Goal: Communication & Community: Ask a question

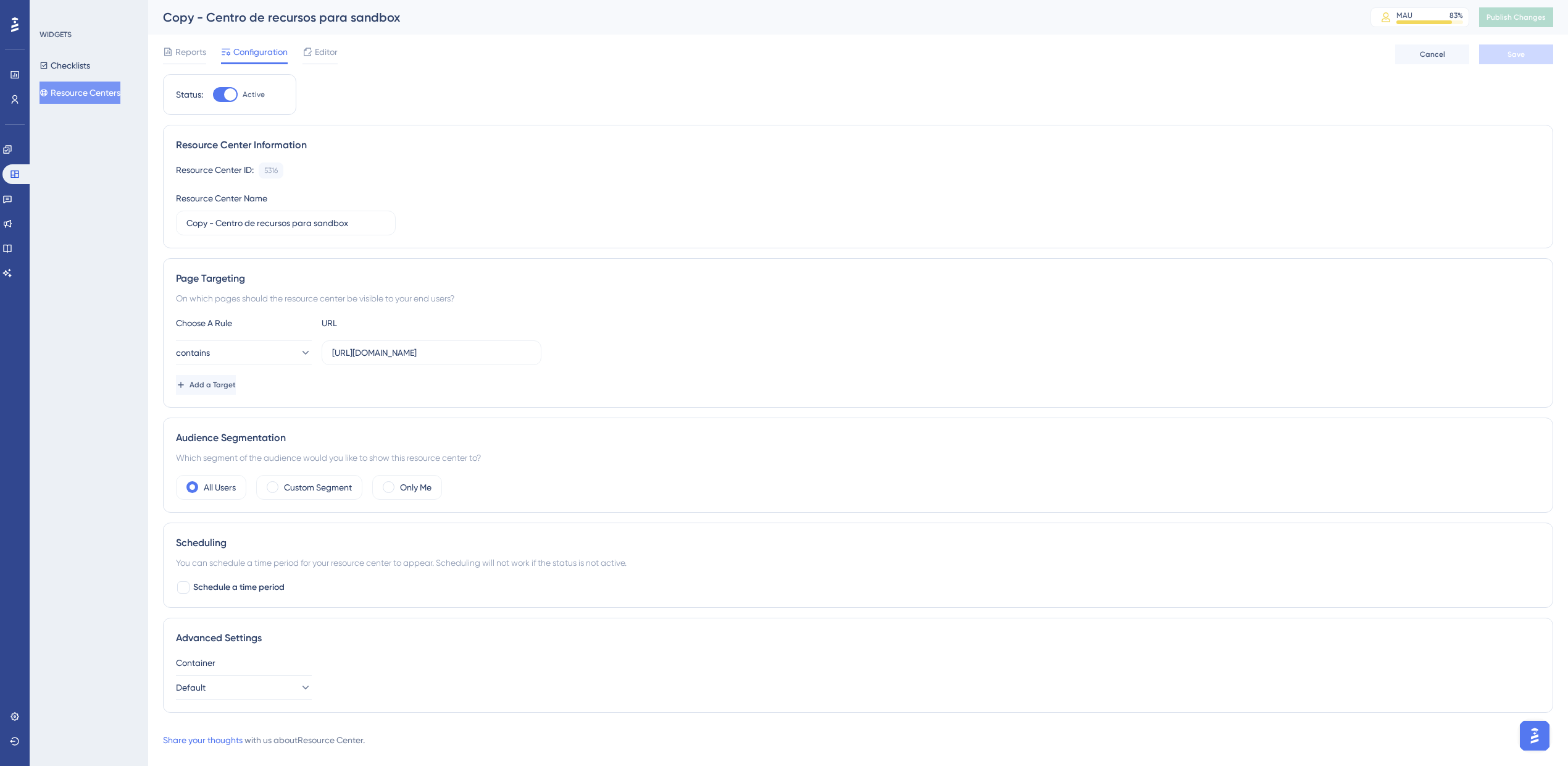
click at [1553, 749] on div "Performance Users Engagement Widgets Feedback Product Updates Knowledge Base AI…" at bounding box center [857, 383] width 1419 height 767
click at [1543, 739] on img "Open AI Assistant Launcher" at bounding box center [1534, 735] width 22 height 22
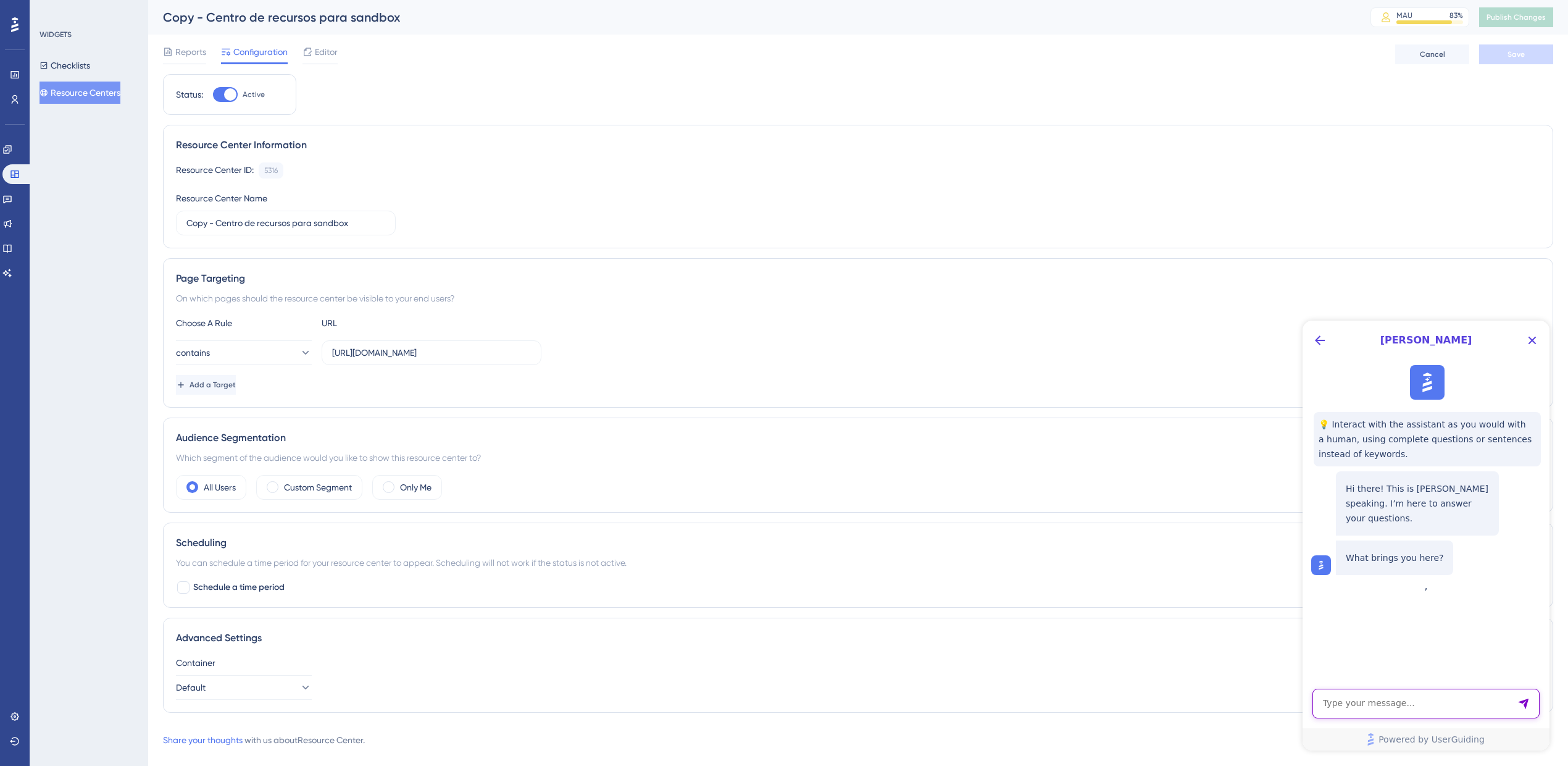
click at [1420, 710] on textarea "AI Assistant Text Input" at bounding box center [1426, 703] width 227 height 29
type textarea "hola quisiera saber si el botón del centro de recursos se puede ver en una pant…"
drag, startPoint x: 1420, startPoint y: 710, endPoint x: 1299, endPoint y: 661, distance: 130.5
click at [1302, 661] on html "[PERSON_NAME] 💡 Interact with the assistant as you would with a human, using co…" at bounding box center [1425, 536] width 247 height 430
click at [1363, 707] on textarea "AI Assistant Text Input" at bounding box center [1426, 703] width 227 height 29
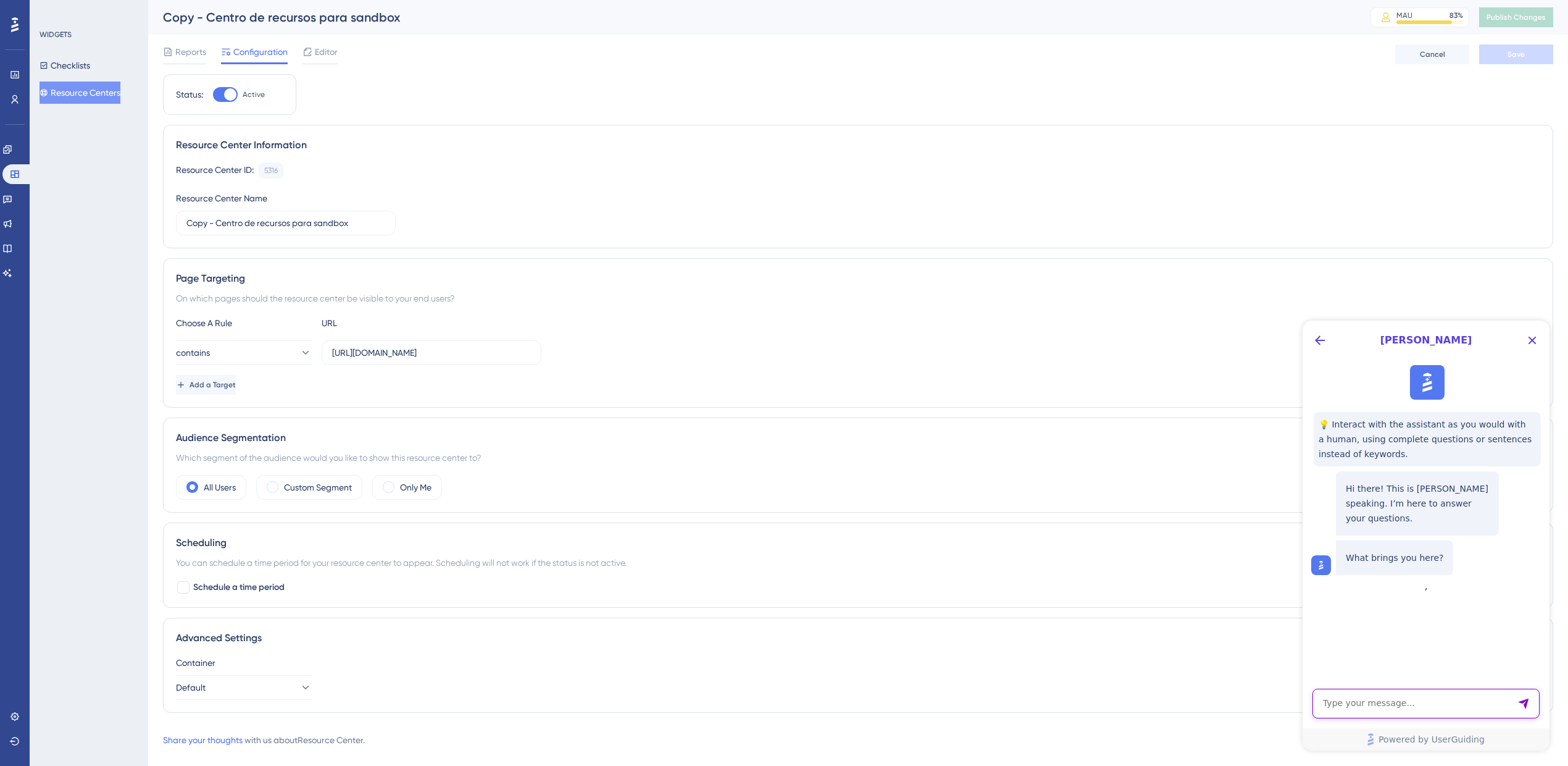
paste textarea "Is it possible for the Resource Center button to be visible on the home screen …"
type textarea "Is it possible for the Resource Center button to be visible on the home screen …"
click at [1518, 706] on icon "Send Message" at bounding box center [1523, 703] width 13 height 13
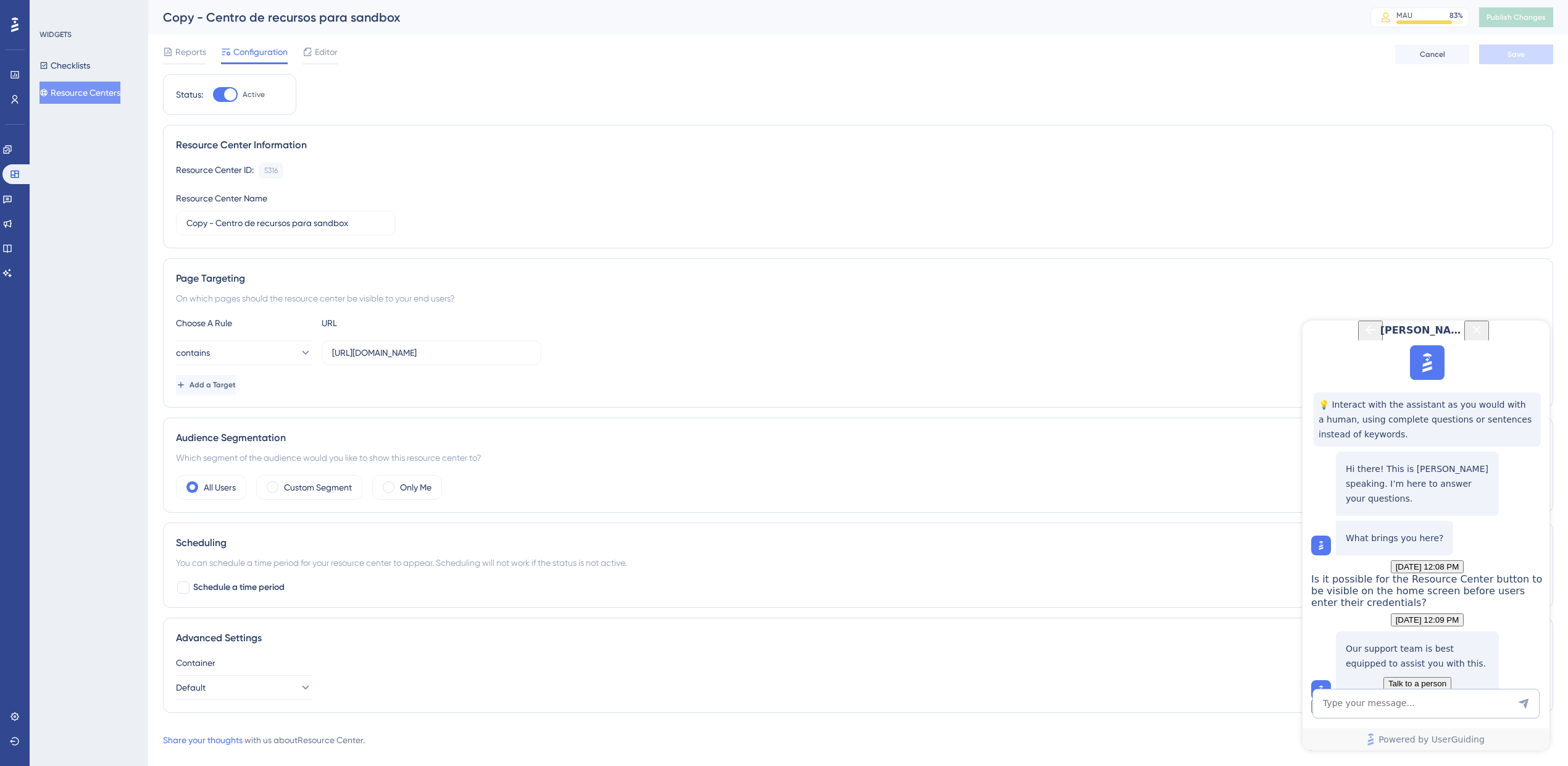
scroll to position [140, 0]
click at [1413, 639] on div "Our support team is best equipped to assist you with this. Talk to a person" at bounding box center [1417, 665] width 163 height 69
click at [1410, 679] on span "Talk to a person" at bounding box center [1417, 683] width 58 height 10
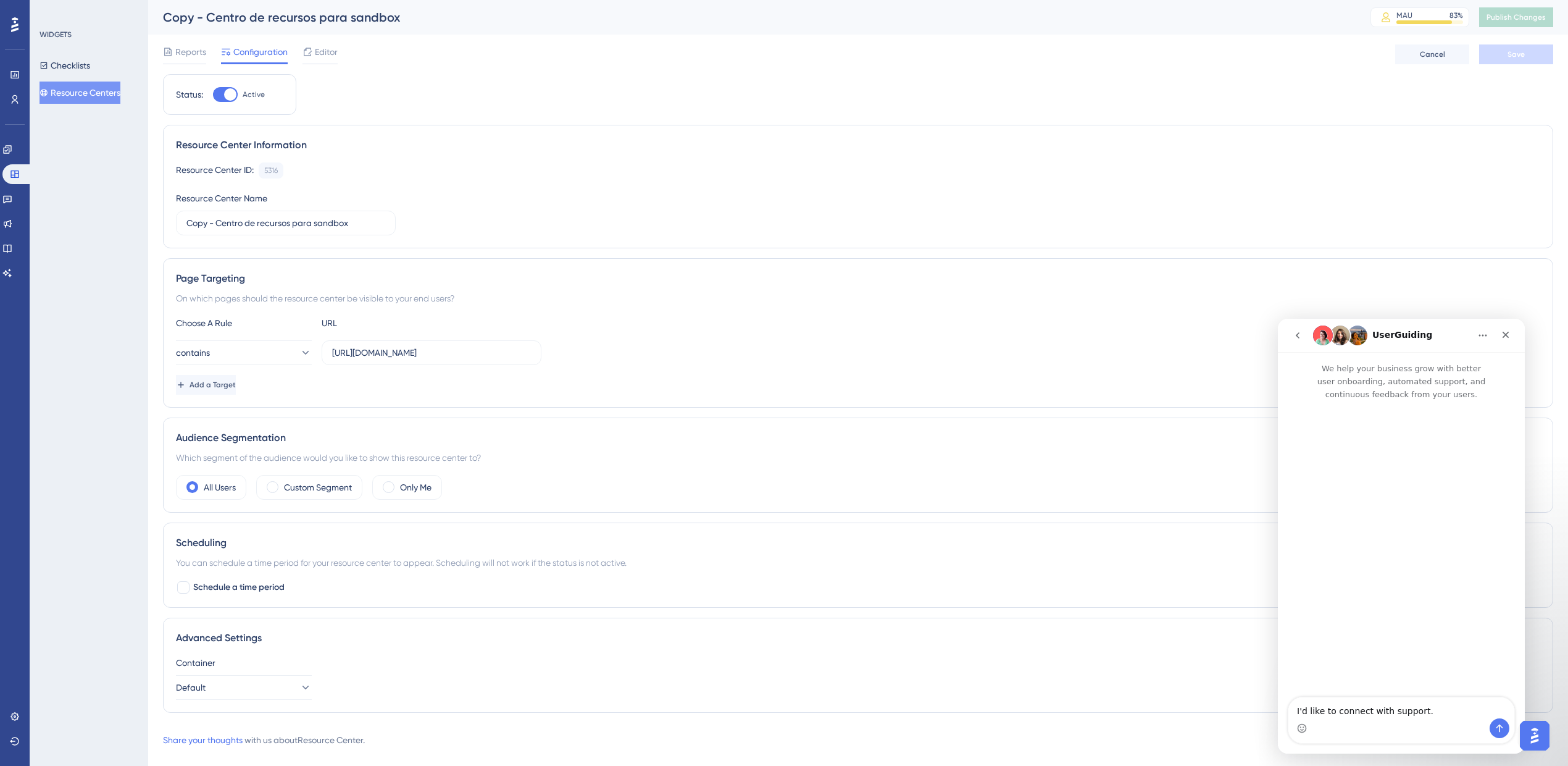
scroll to position [0, 0]
type textarea "I'd like to connect with support. Is it possible for the Resource Center button…"
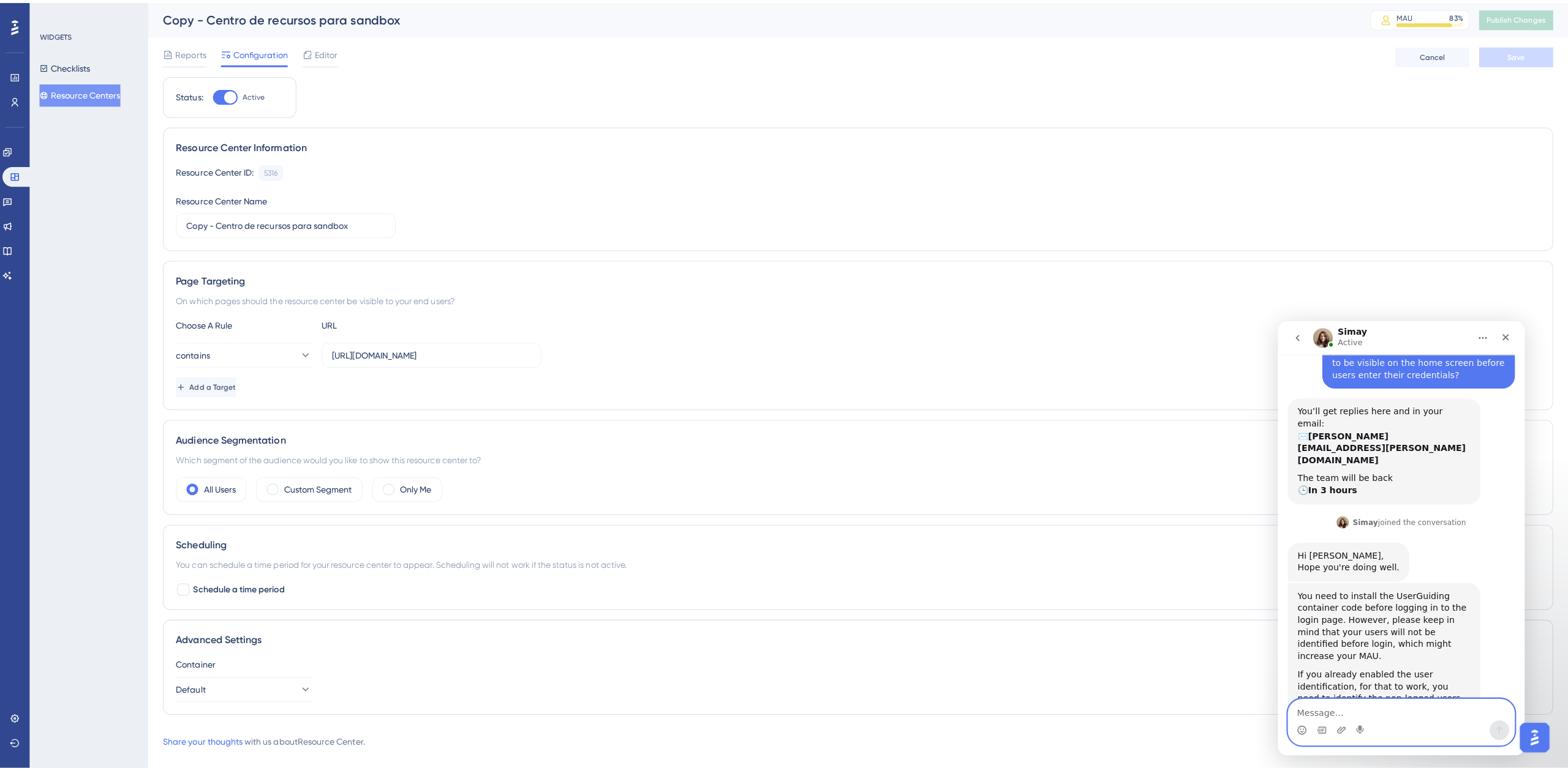
scroll to position [94, 0]
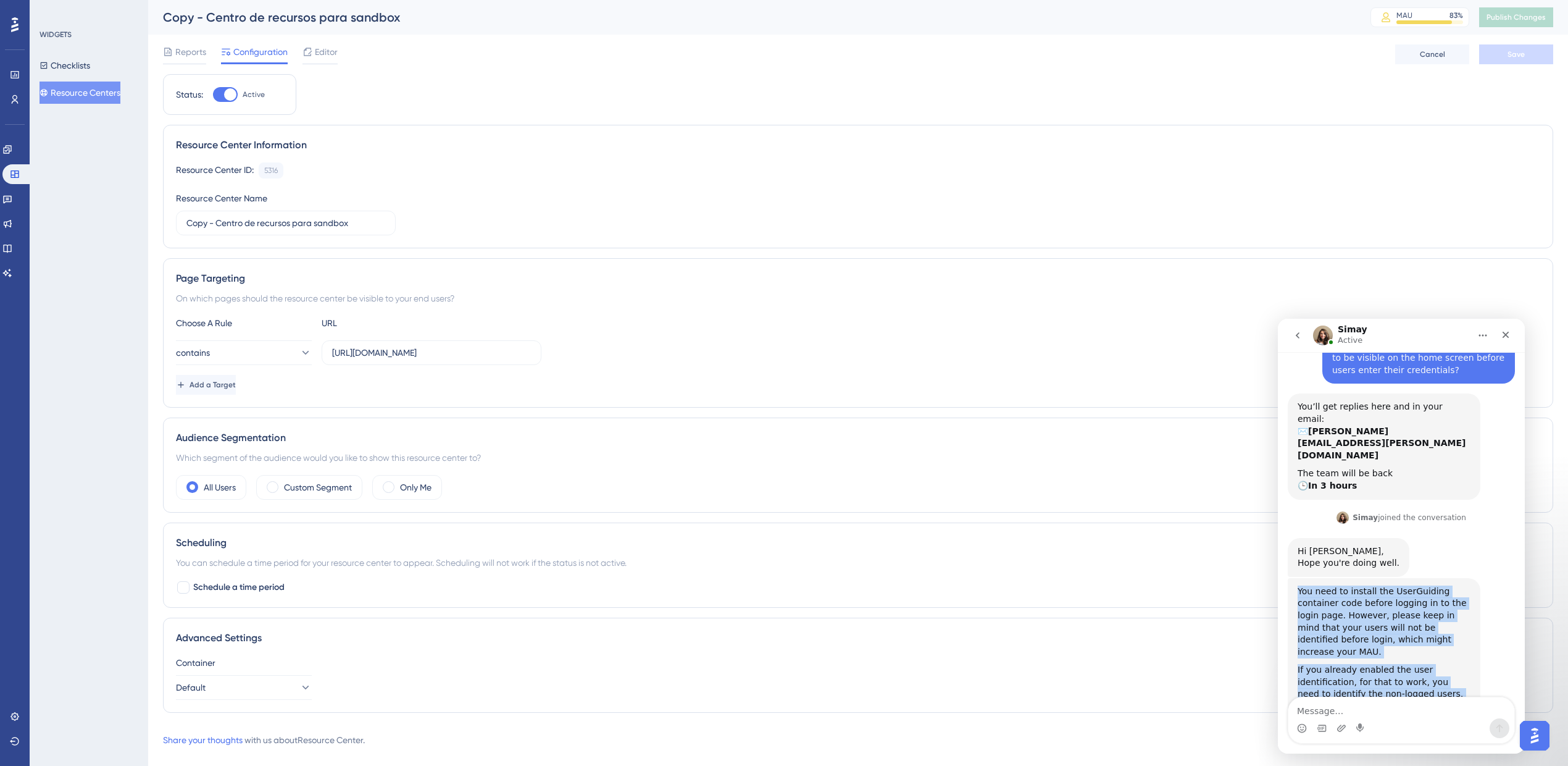
drag, startPoint x: 1297, startPoint y: 549, endPoint x: 1422, endPoint y: 665, distance: 170.5
click at [1422, 665] on div "You need to install the UserGuiding container code before logging in to the log…" at bounding box center [1383, 649] width 192 height 142
copy div "You need to install the UserGuiding container code before logging in to the log…"
click at [1400, 701] on link "here" at bounding box center [1410, 706] width 19 height 10
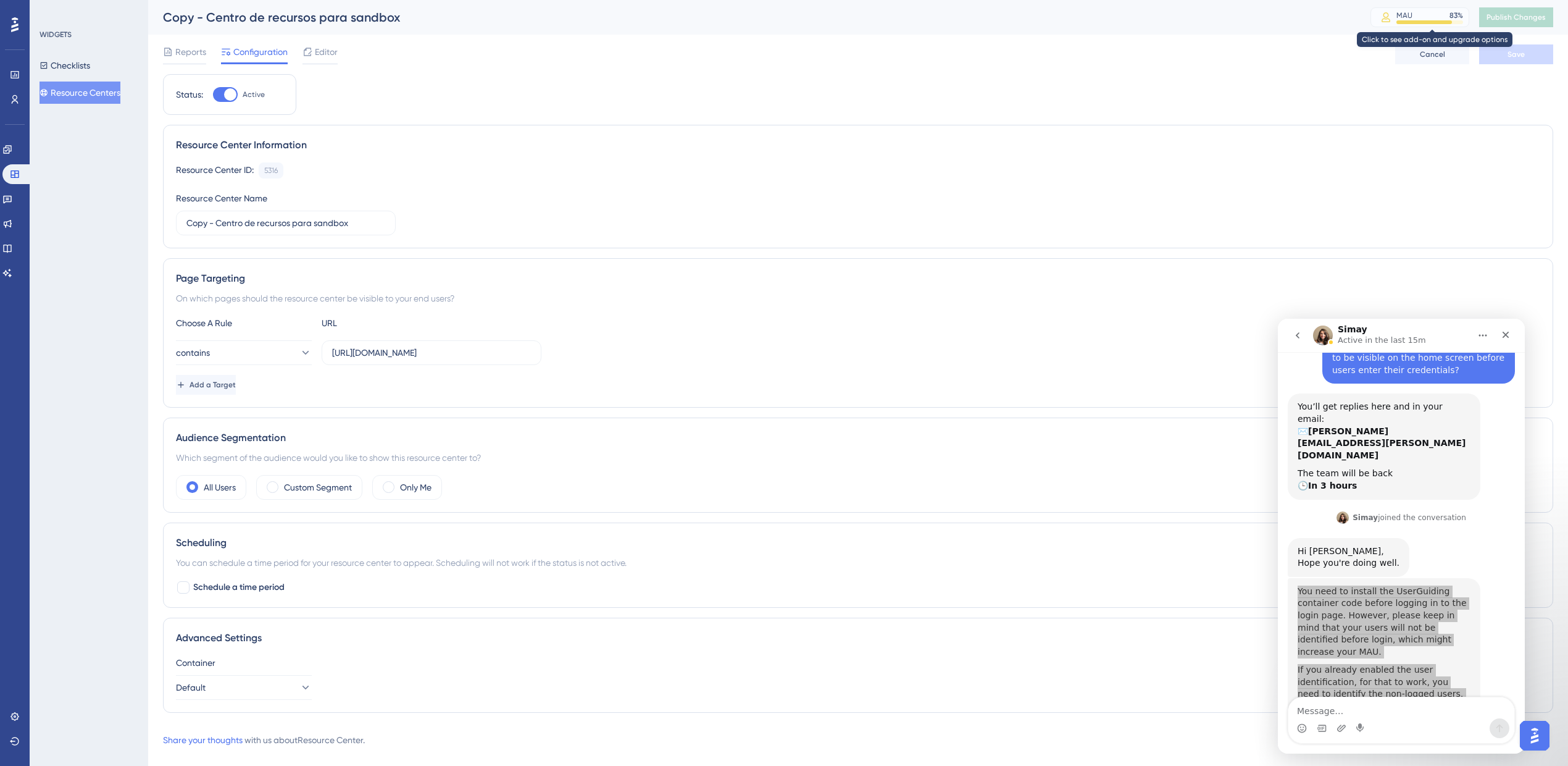
click at [1427, 17] on div "MAU 83 %" at bounding box center [1429, 16] width 67 height 10
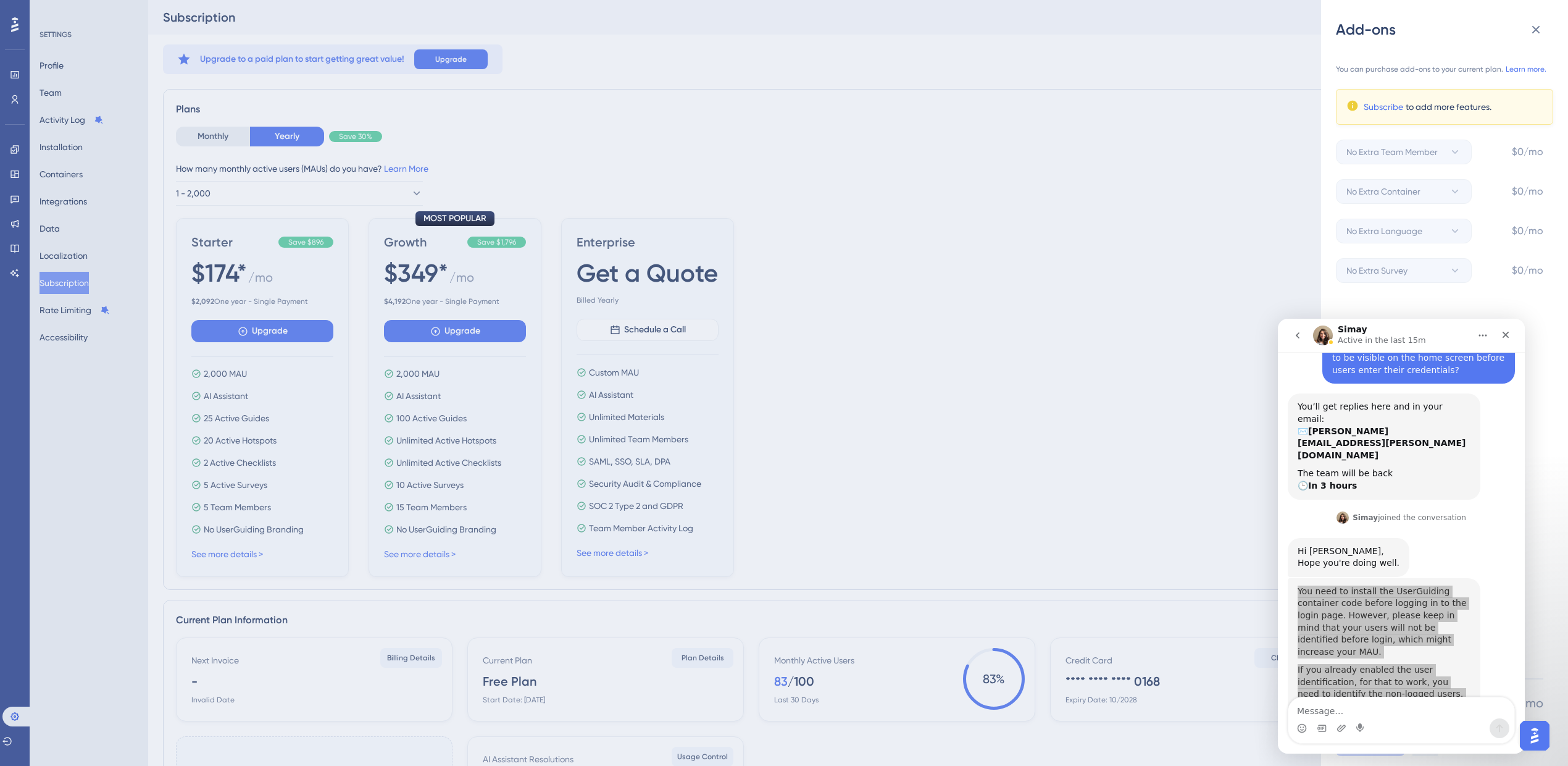
click at [80, 122] on div "Add-ons You can purchase add-ons to your current plan. Learn more. Subscribe to…" at bounding box center [784, 383] width 1568 height 766
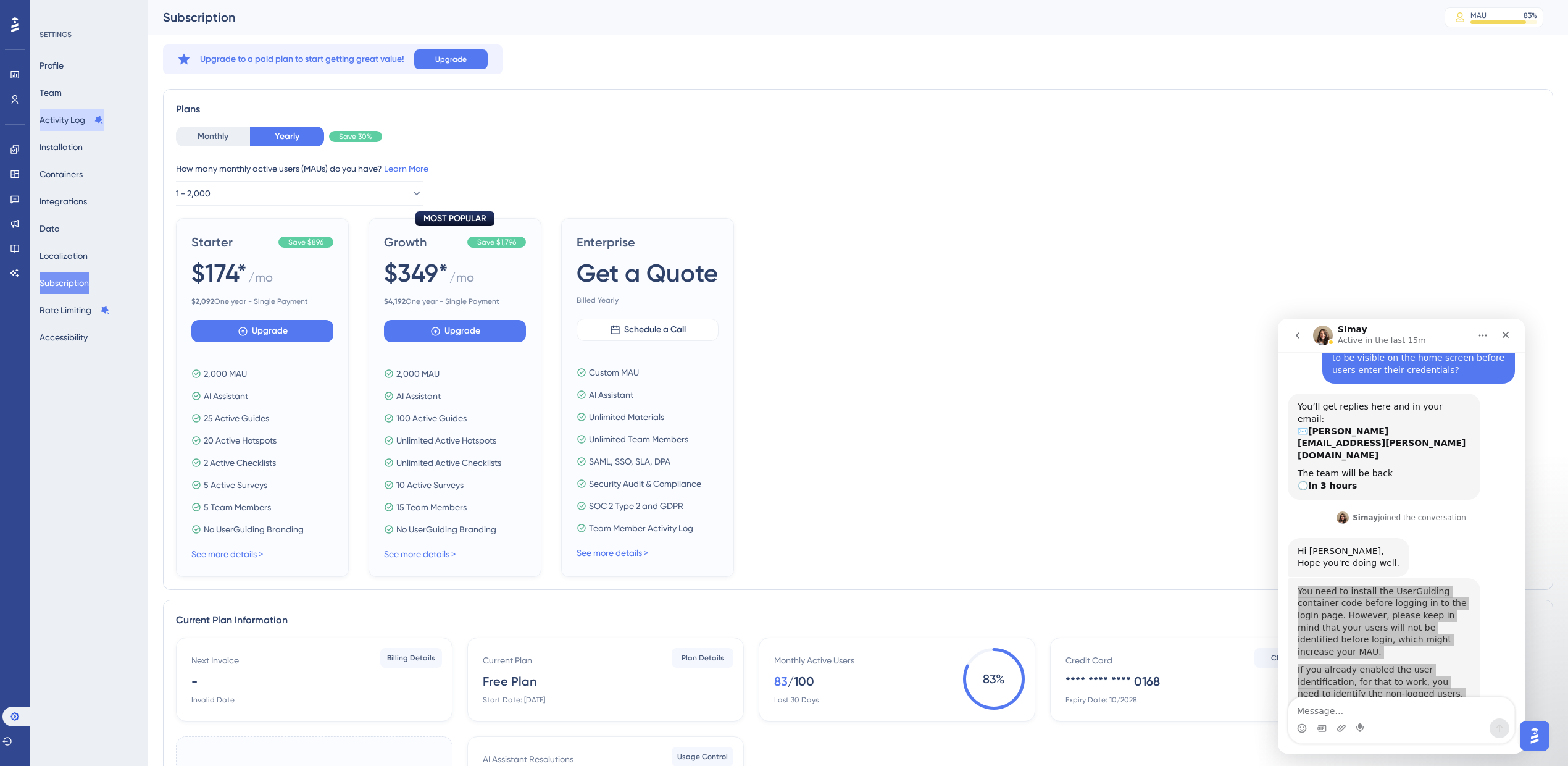
click at [80, 122] on button "Activity Log" at bounding box center [72, 120] width 64 height 22
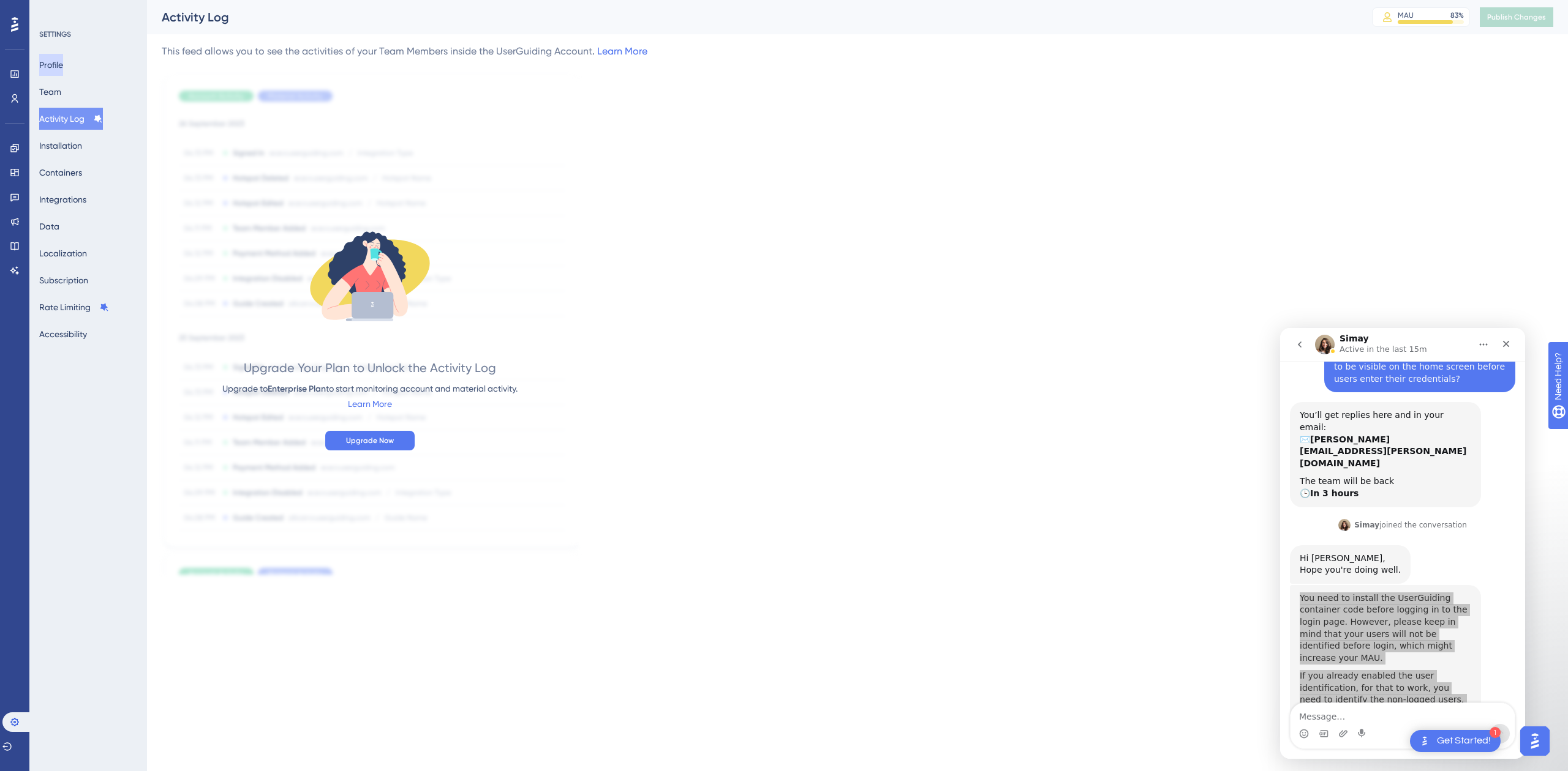
click at [60, 54] on button "Profile" at bounding box center [51, 65] width 24 height 22
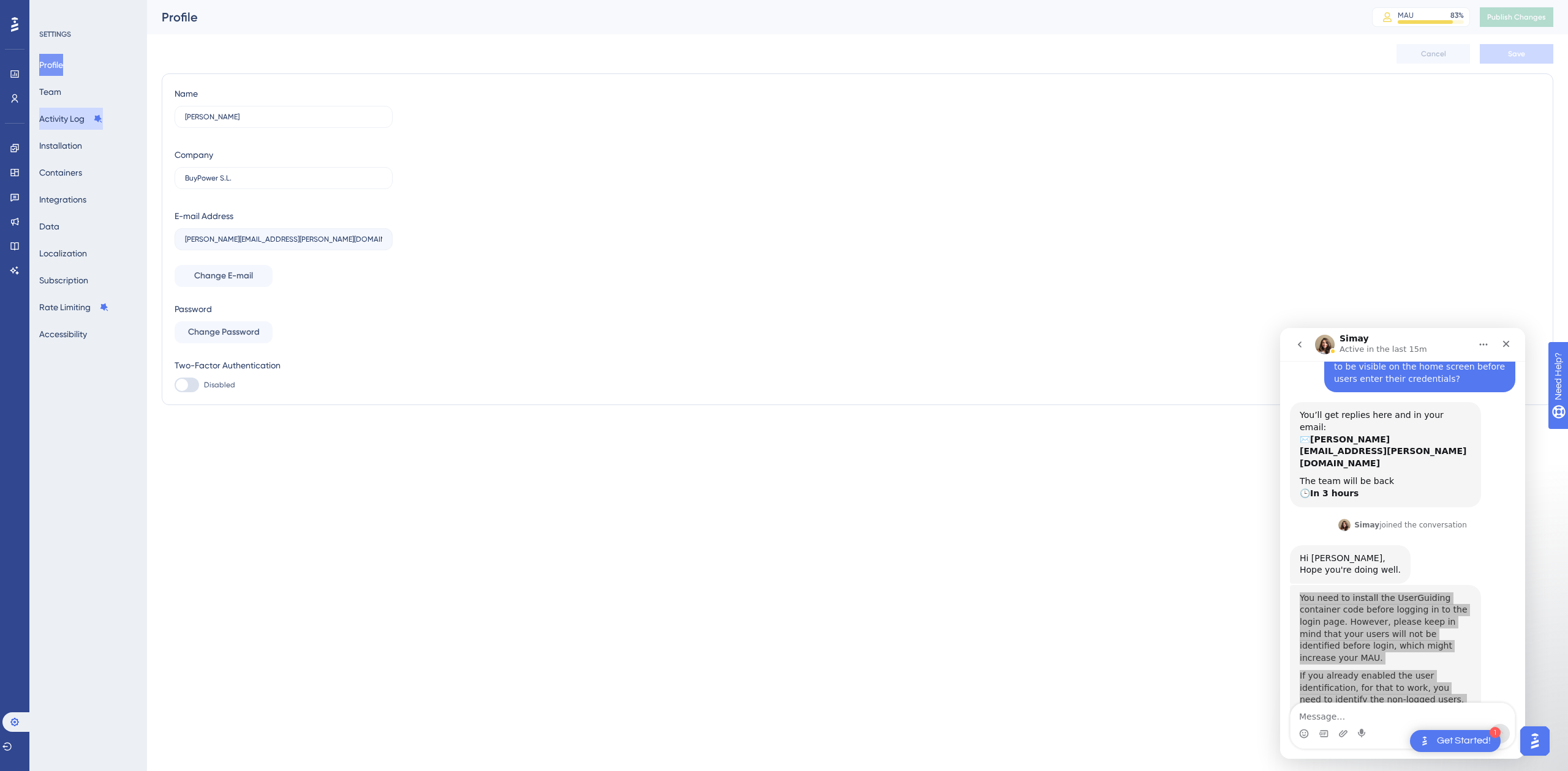
click at [71, 125] on button "Activity Log" at bounding box center [71, 119] width 64 height 22
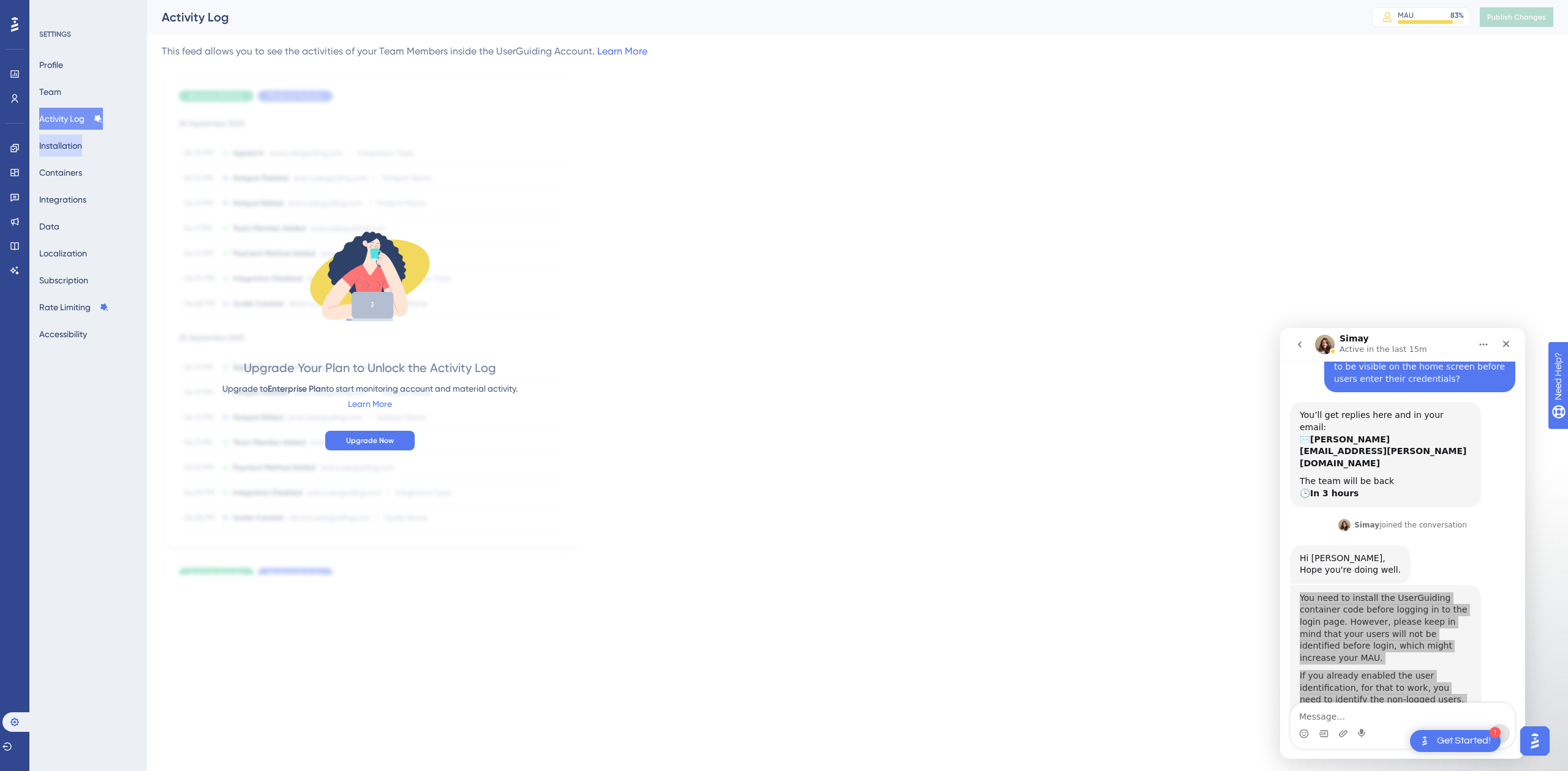
click at [82, 155] on button "Installation" at bounding box center [61, 146] width 42 height 22
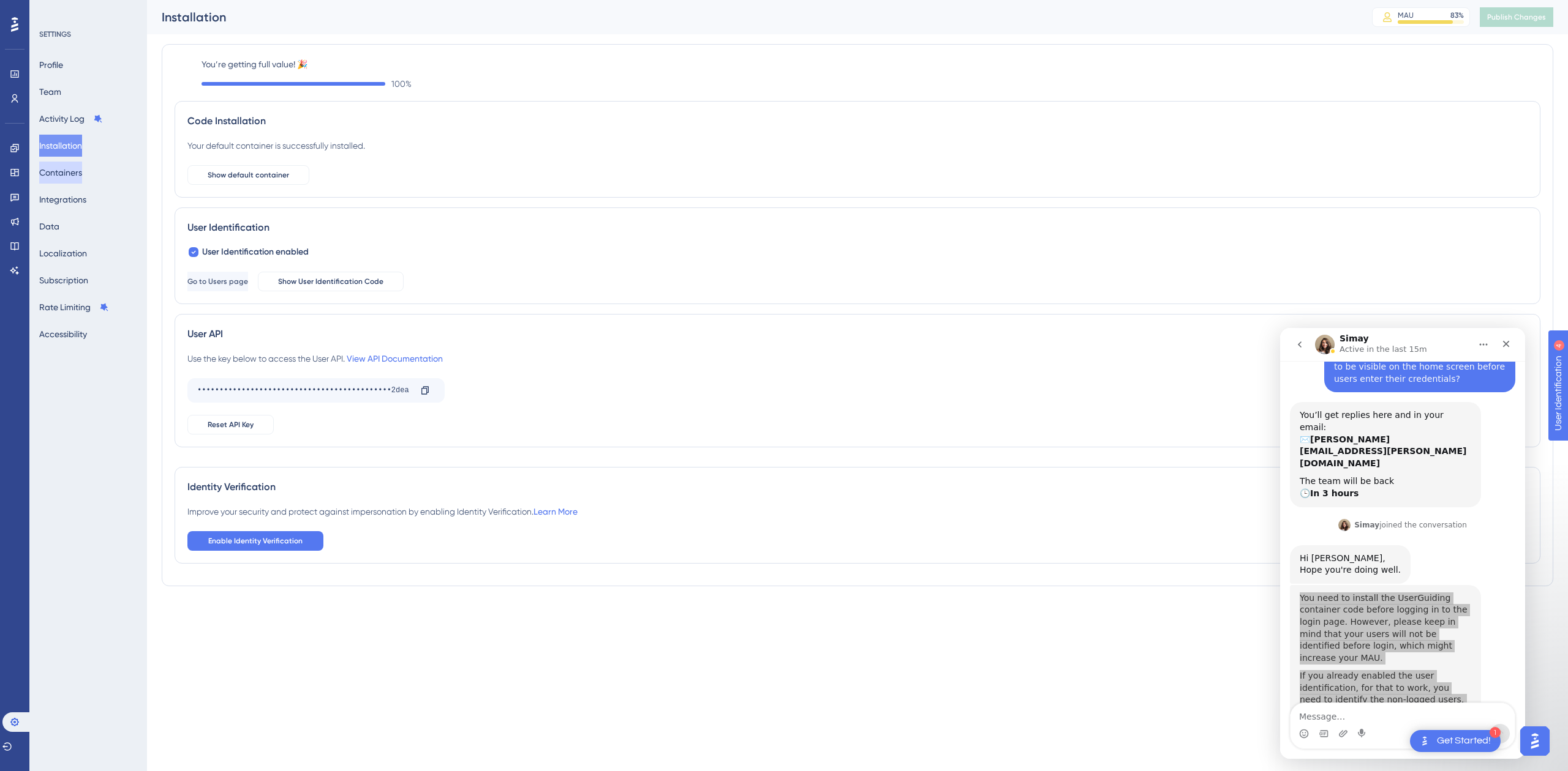
click at [82, 170] on button "Containers" at bounding box center [61, 173] width 42 height 22
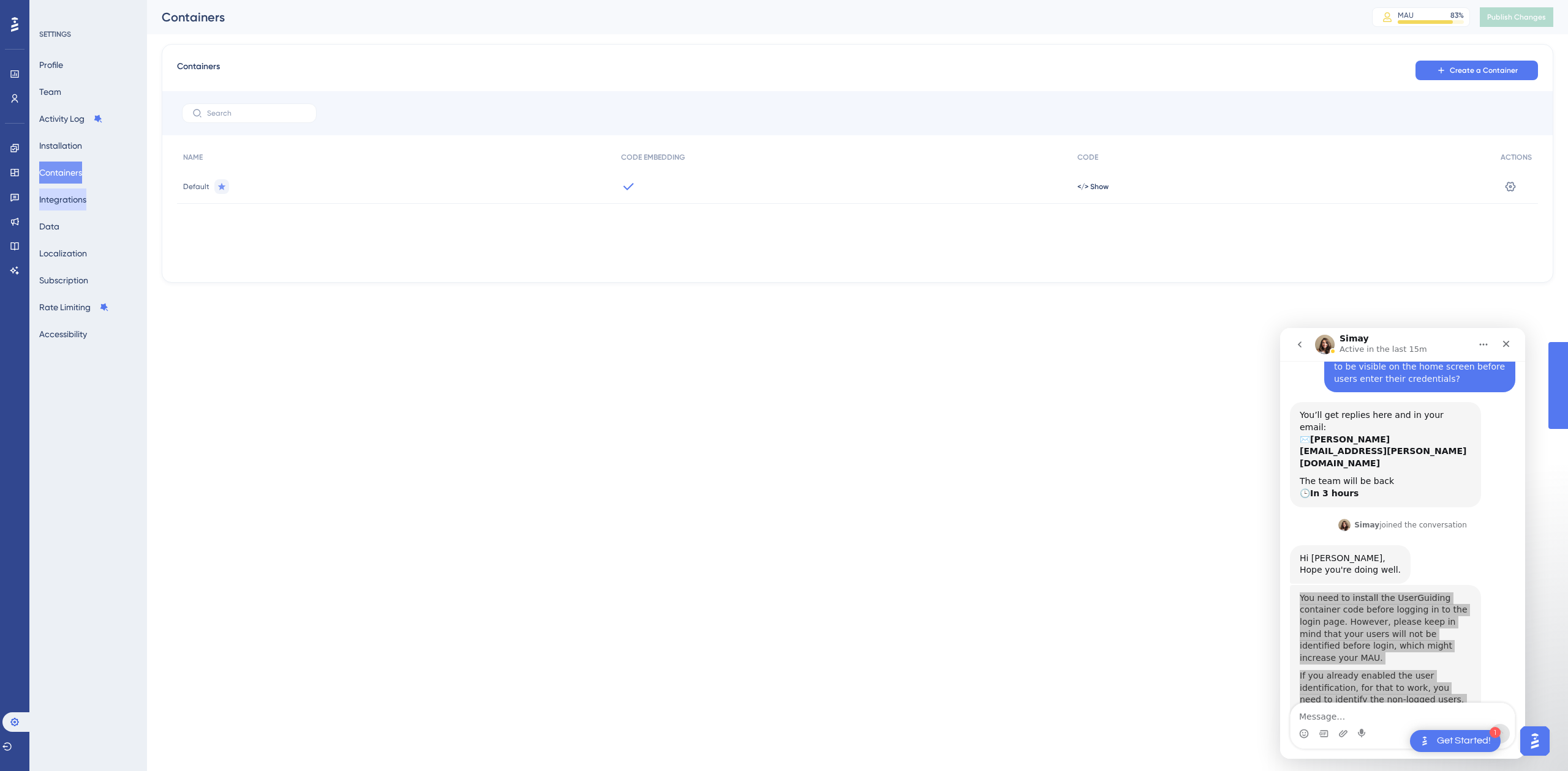
click at [86, 199] on button "Integrations" at bounding box center [63, 199] width 47 height 22
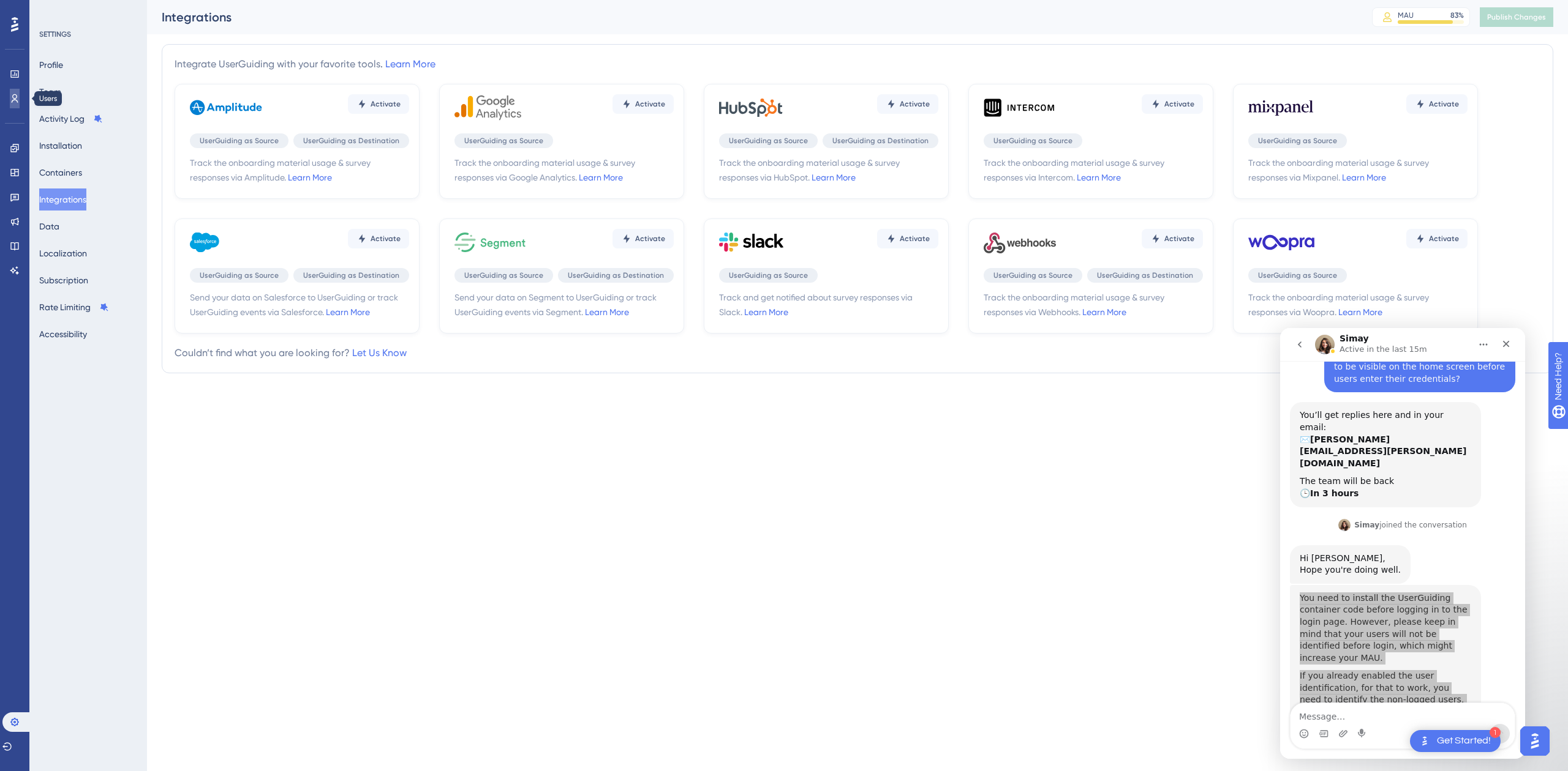
click at [15, 105] on link at bounding box center [14, 98] width 10 height 19
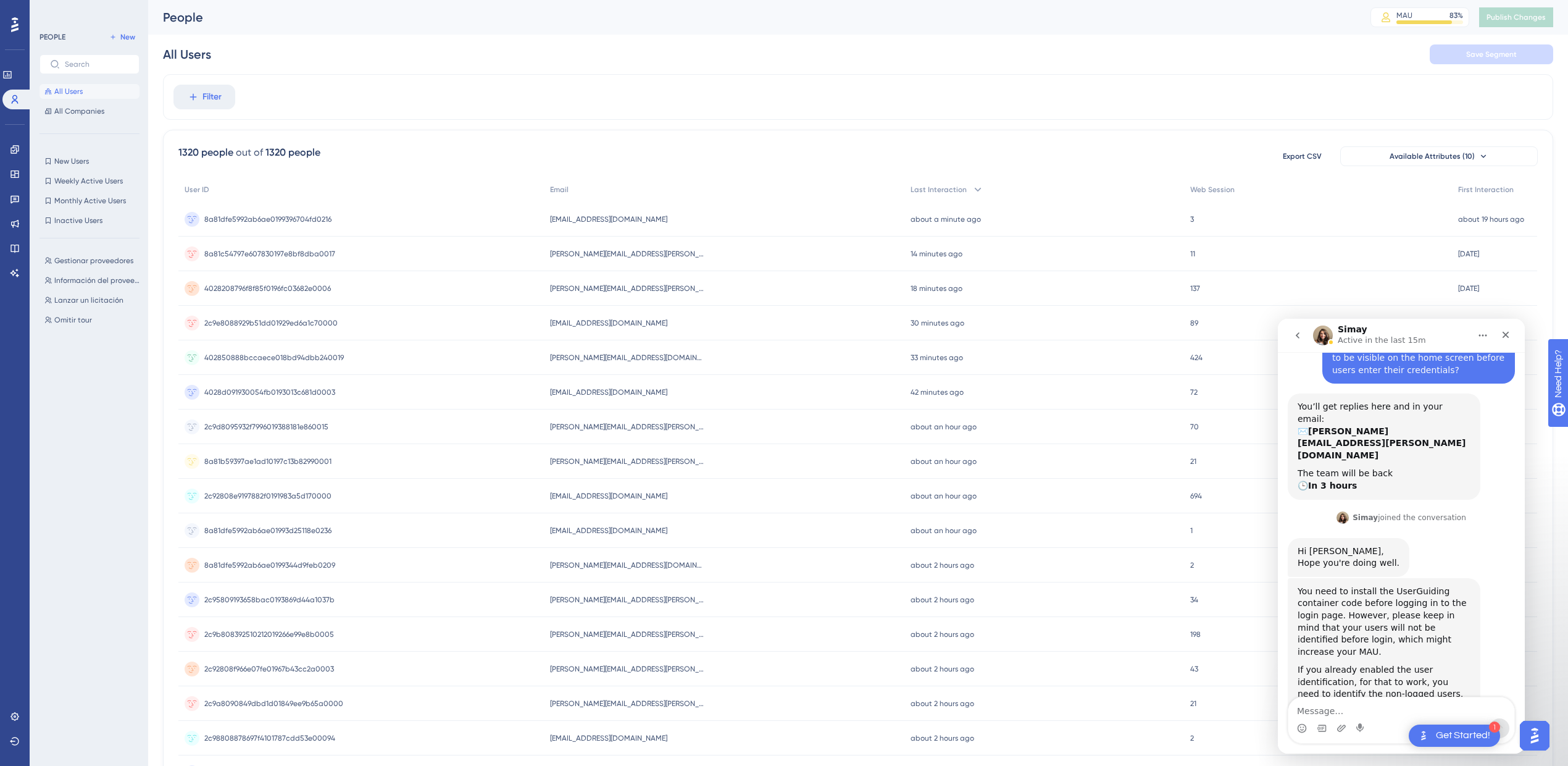
click at [1395, 721] on div "Intercom messenger" at bounding box center [1401, 728] width 226 height 19
click at [1390, 710] on textarea "Message…" at bounding box center [1401, 708] width 226 height 21
paste textarea "What is my current MAU limit?"
type textarea "What is my current MAU limit?"
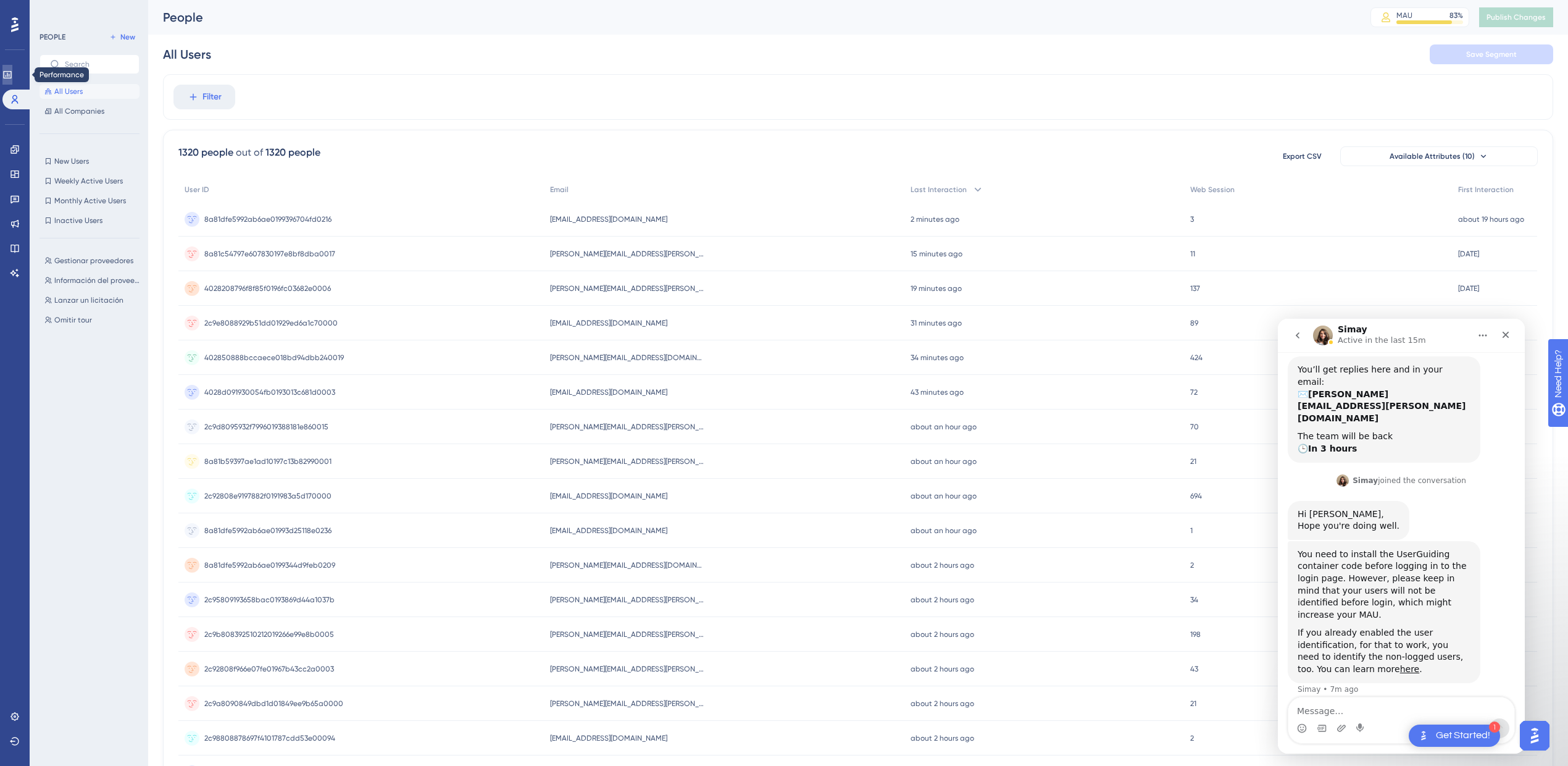
click at [13, 72] on link at bounding box center [8, 75] width 10 height 19
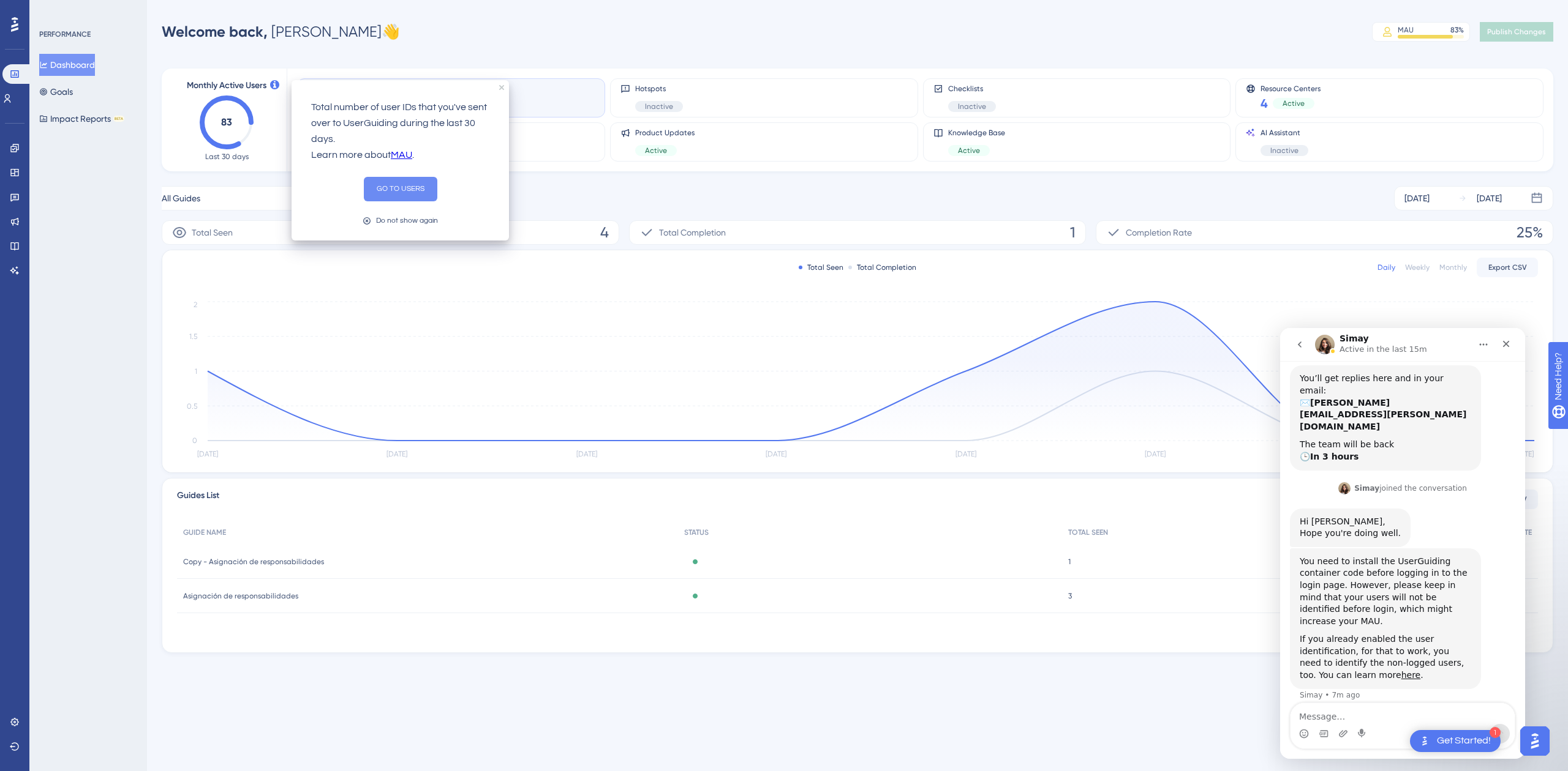
click at [407, 190] on button "GO TO USERS" at bounding box center [400, 189] width 73 height 24
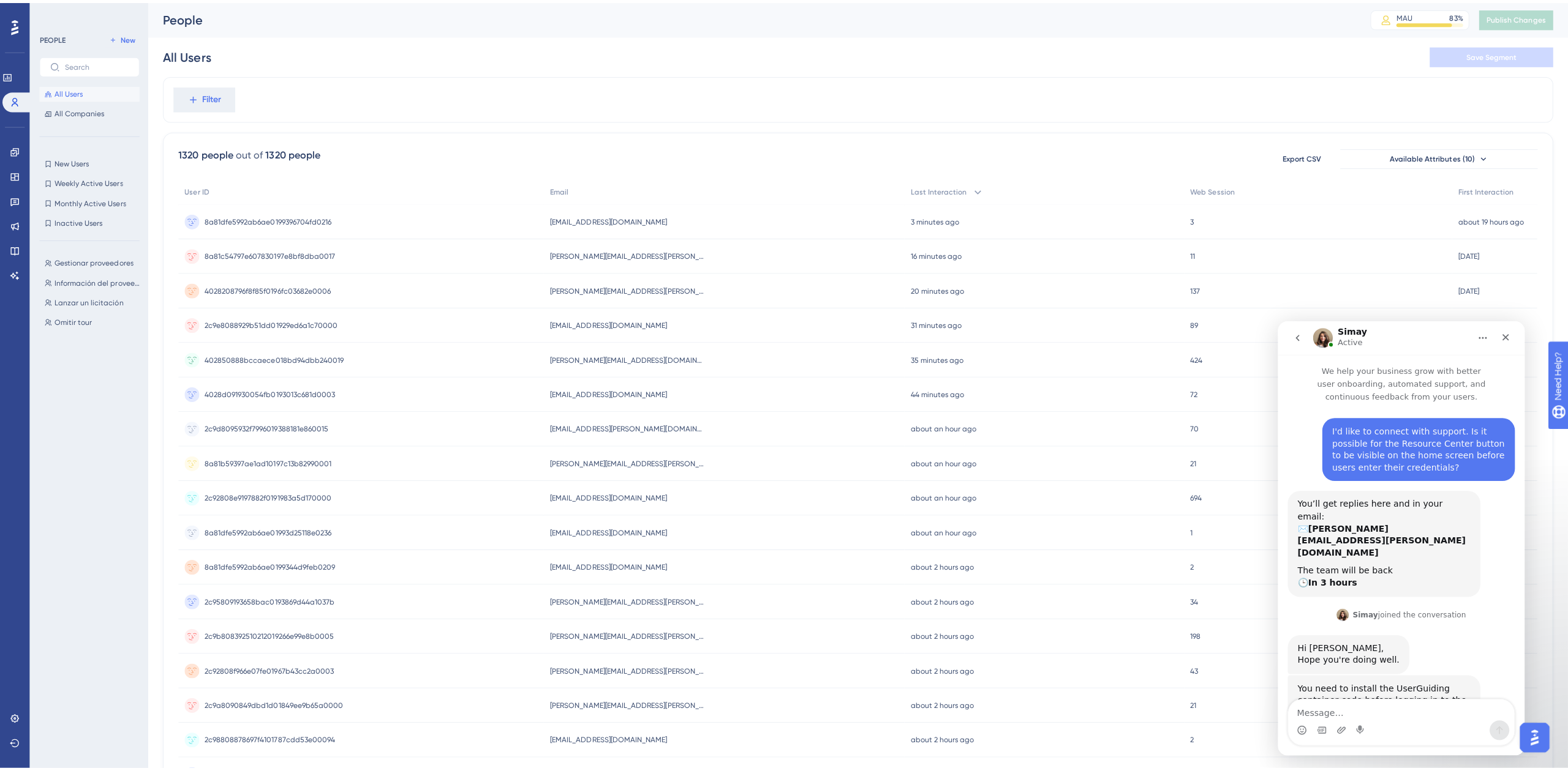
scroll to position [131, 0]
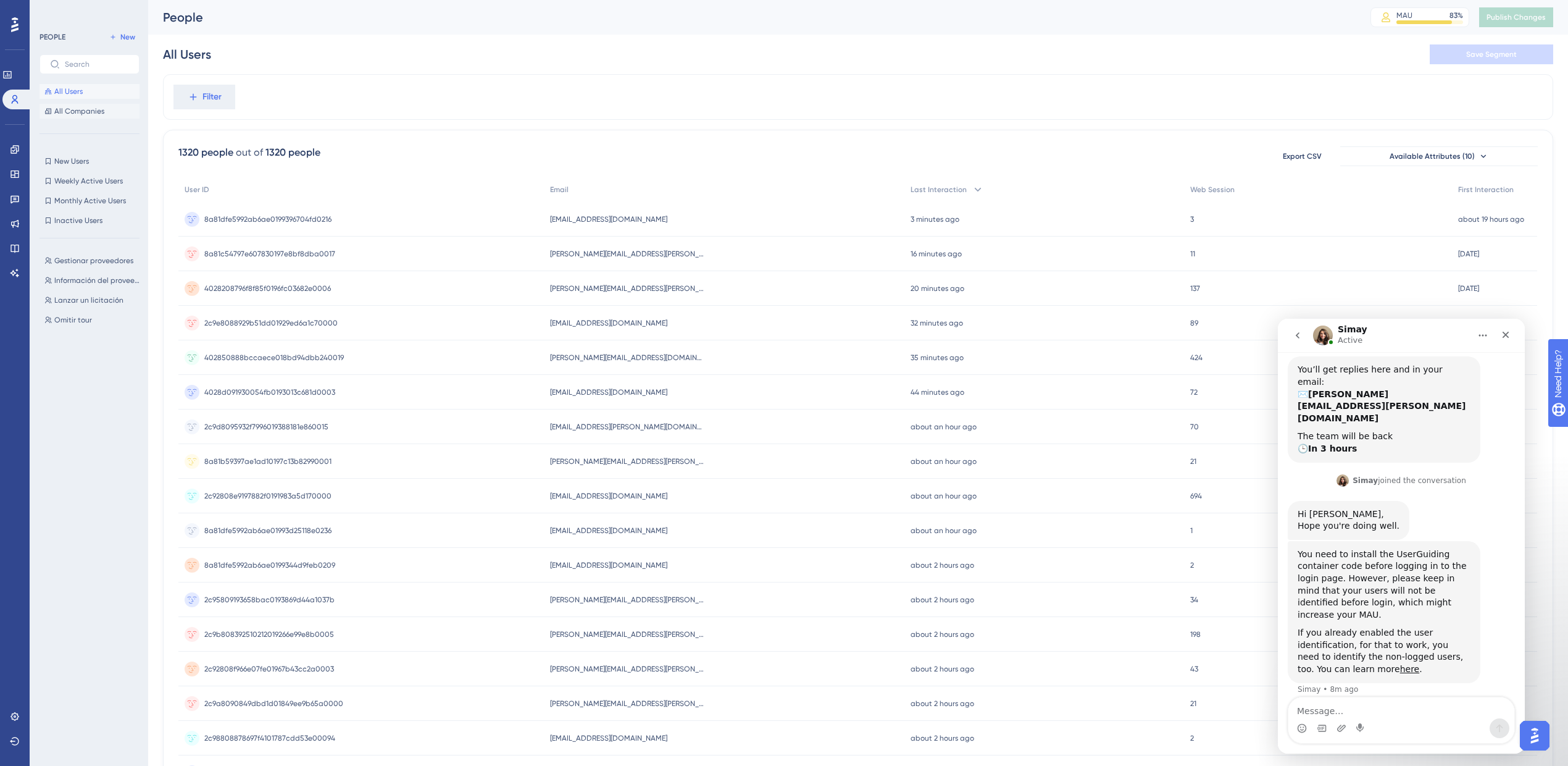
click at [79, 111] on span "All Companies" at bounding box center [79, 111] width 50 height 10
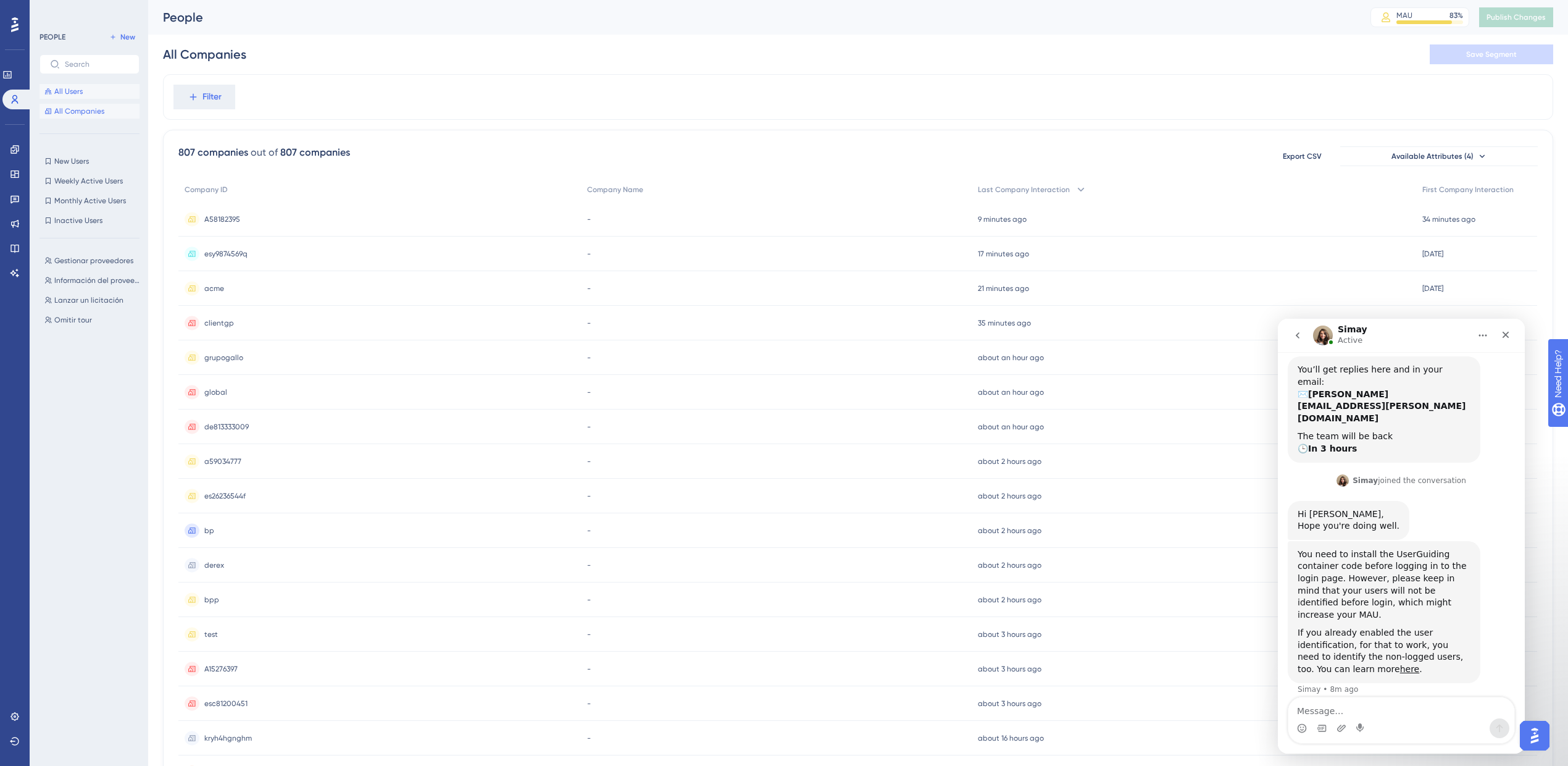
click at [101, 88] on button "All Users" at bounding box center [89, 90] width 100 height 15
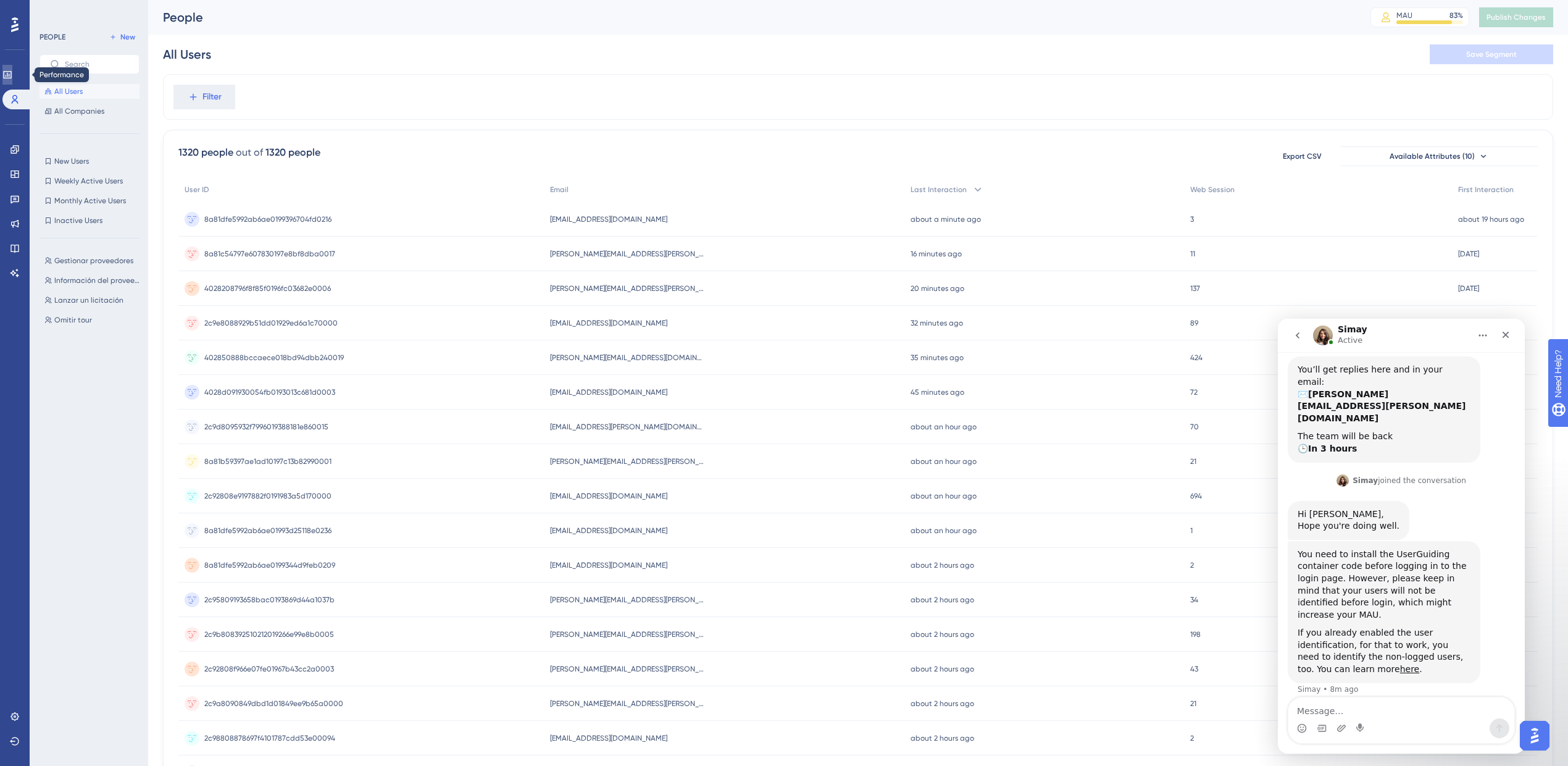
click at [6, 73] on link at bounding box center [8, 75] width 10 height 19
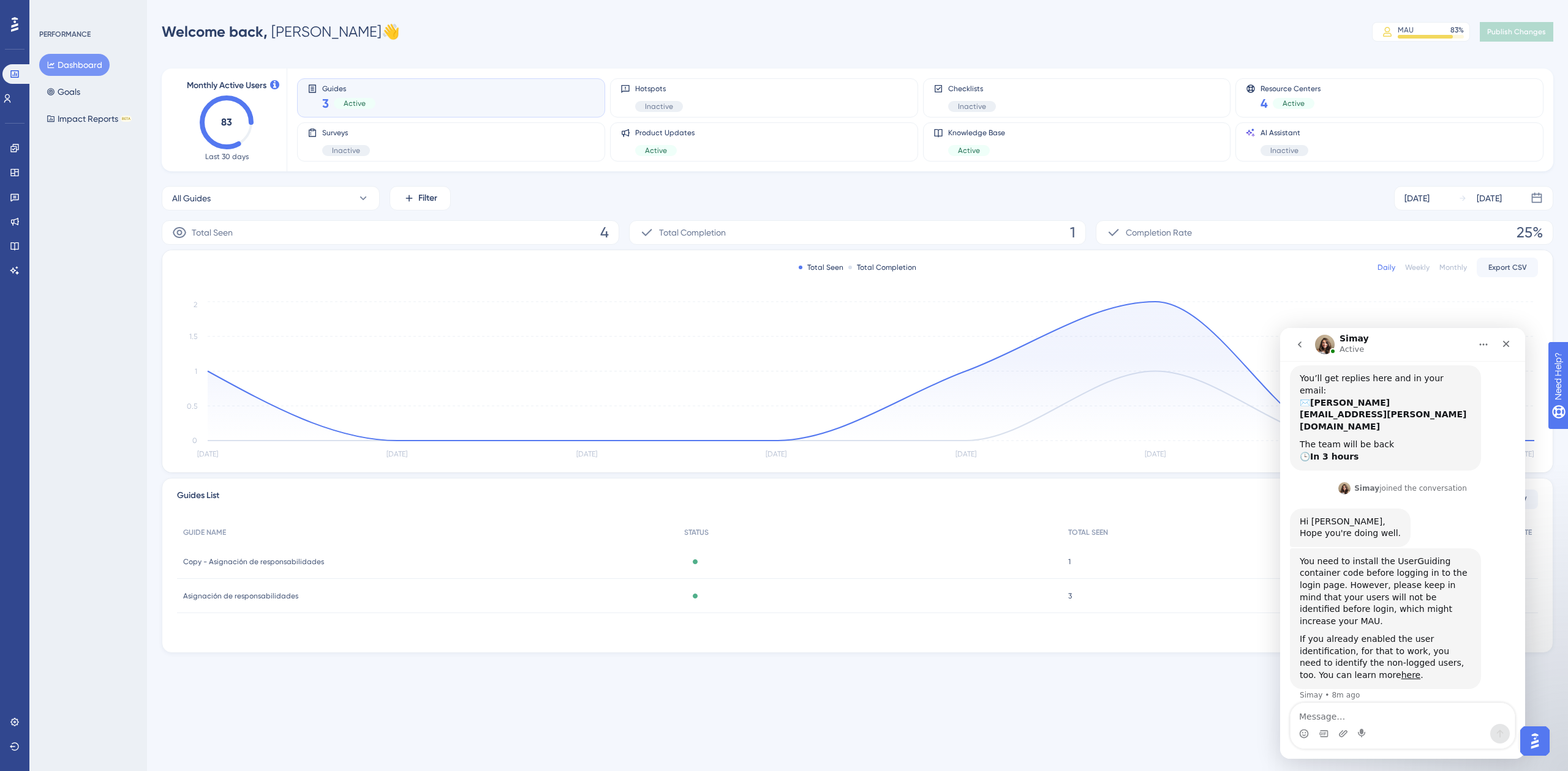
scroll to position [179, 0]
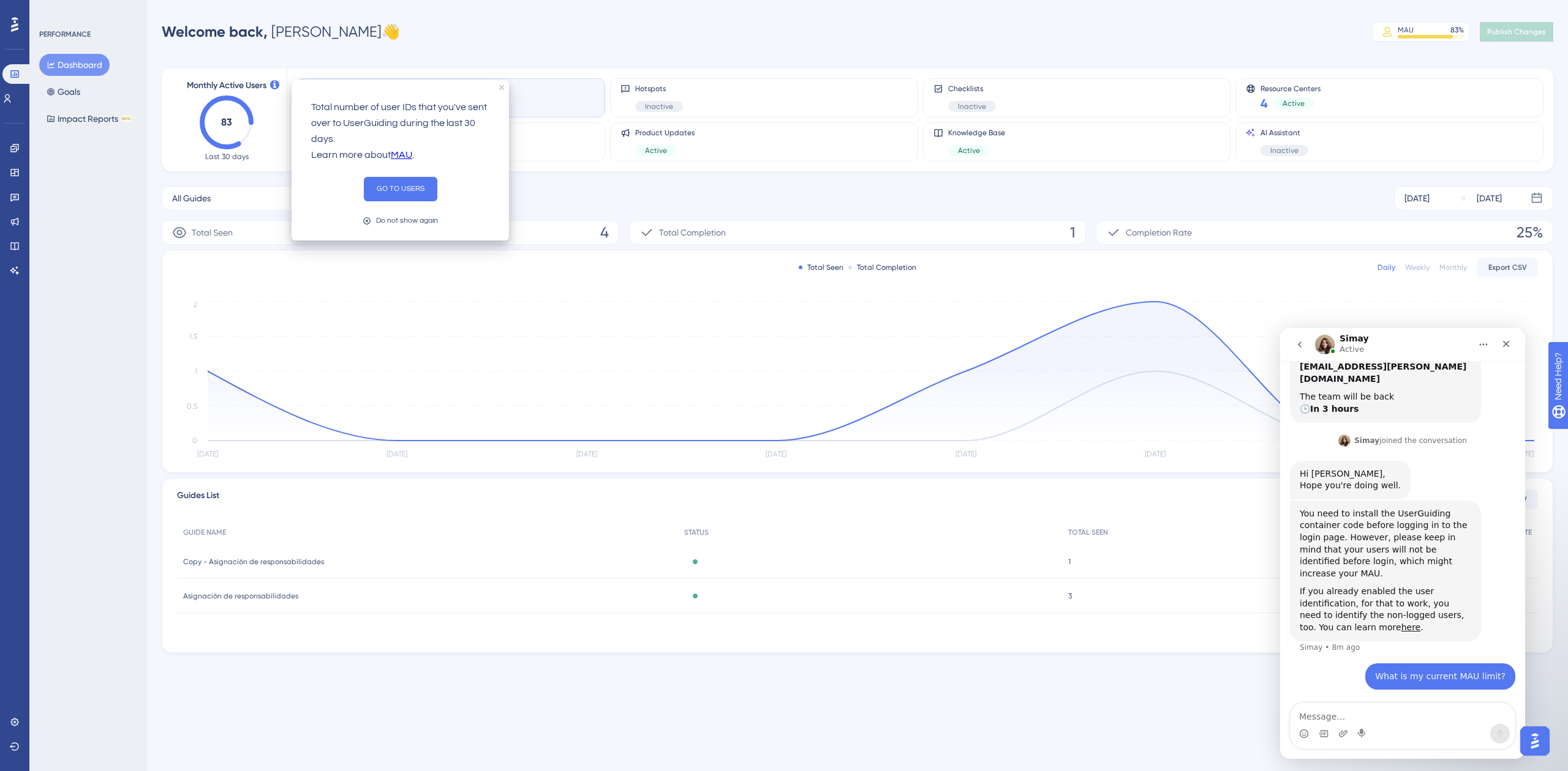
click at [400, 153] on link "MAU" at bounding box center [401, 155] width 21 height 16
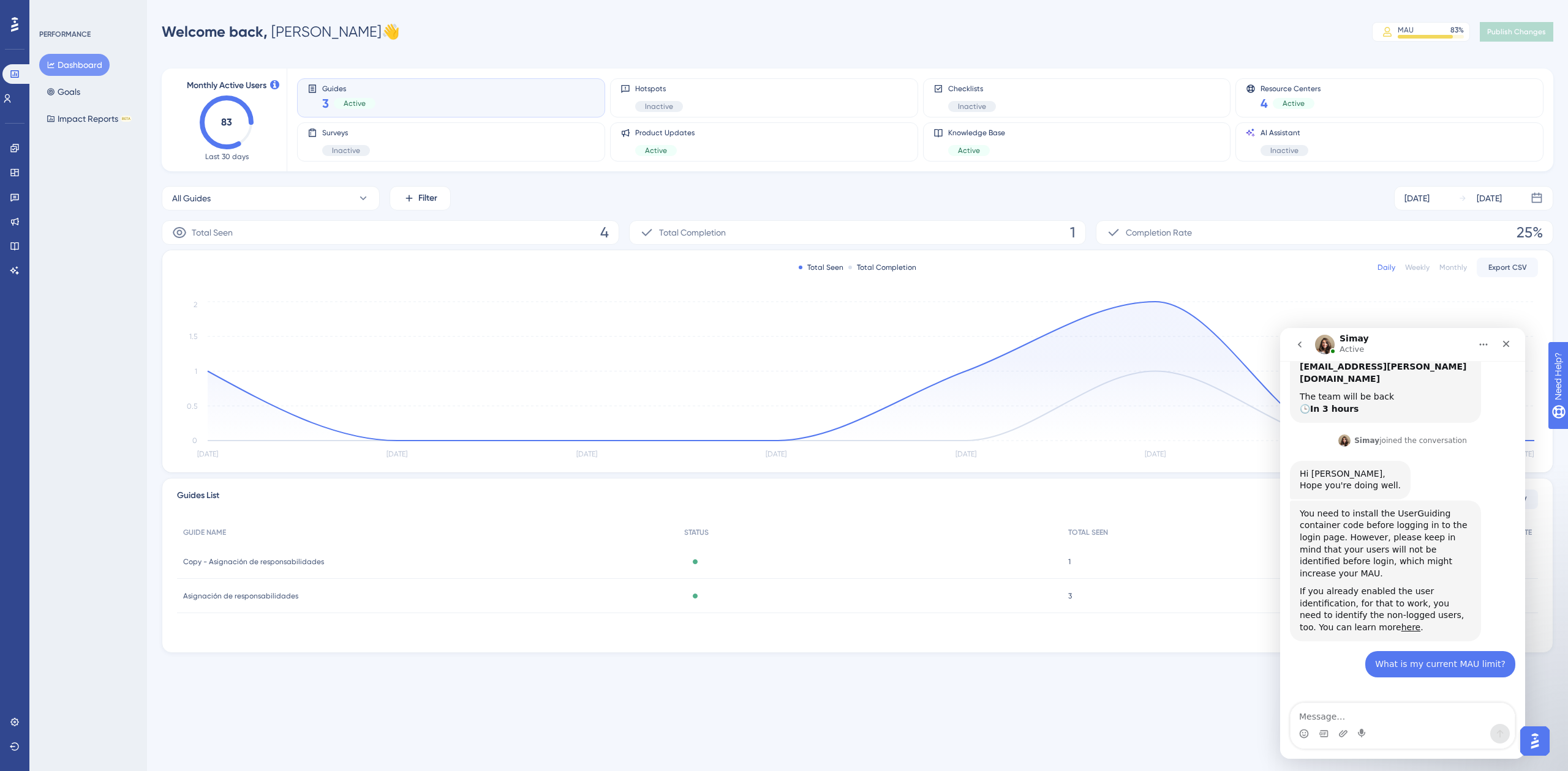
scroll to position [167, 0]
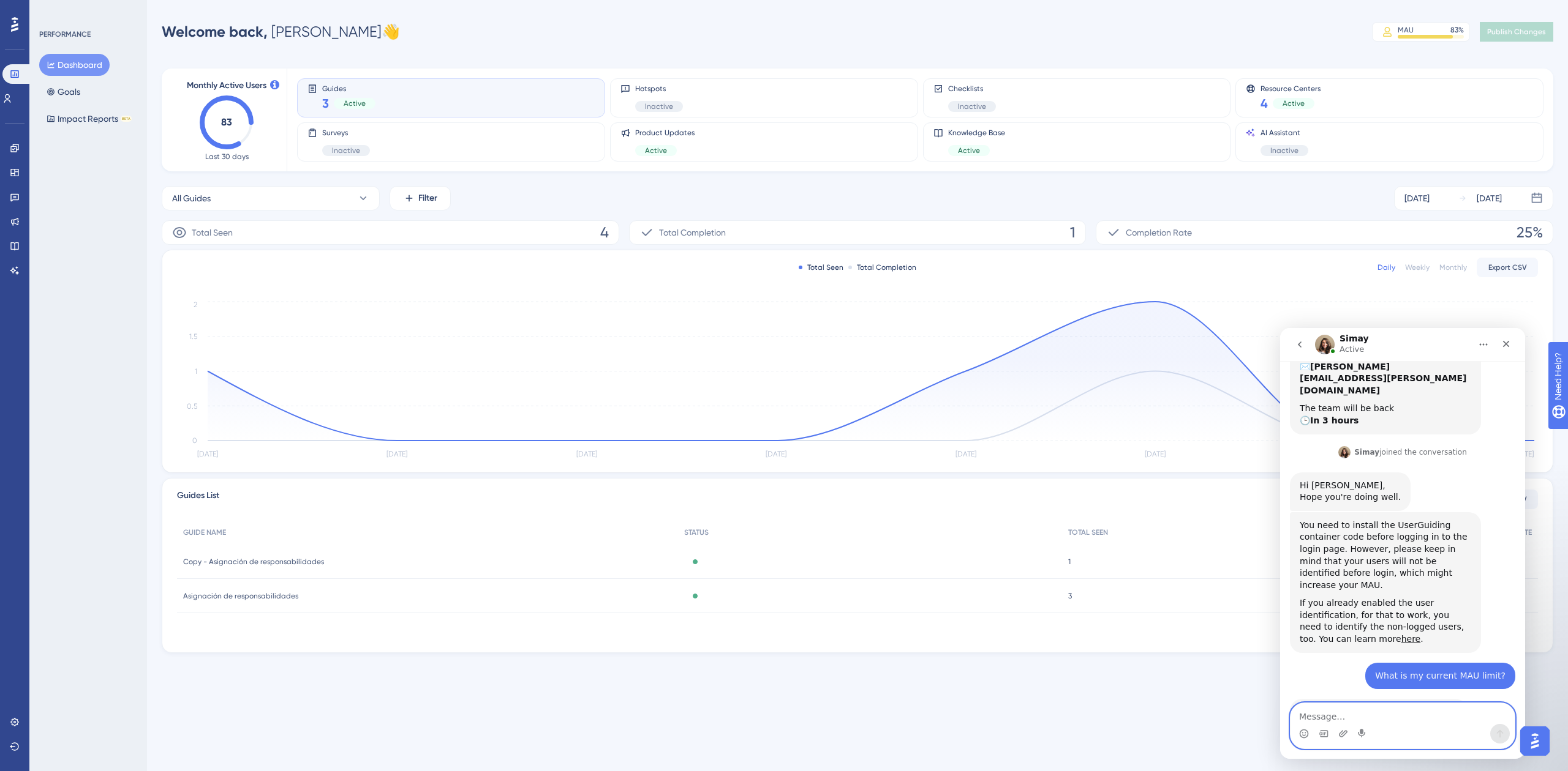
click at [1326, 708] on textarea "Message…" at bounding box center [1403, 714] width 225 height 21
type textarea "[PERSON_NAME][EMAIL_ADDRESS][PERSON_NAME][DOMAIN_NAME]"
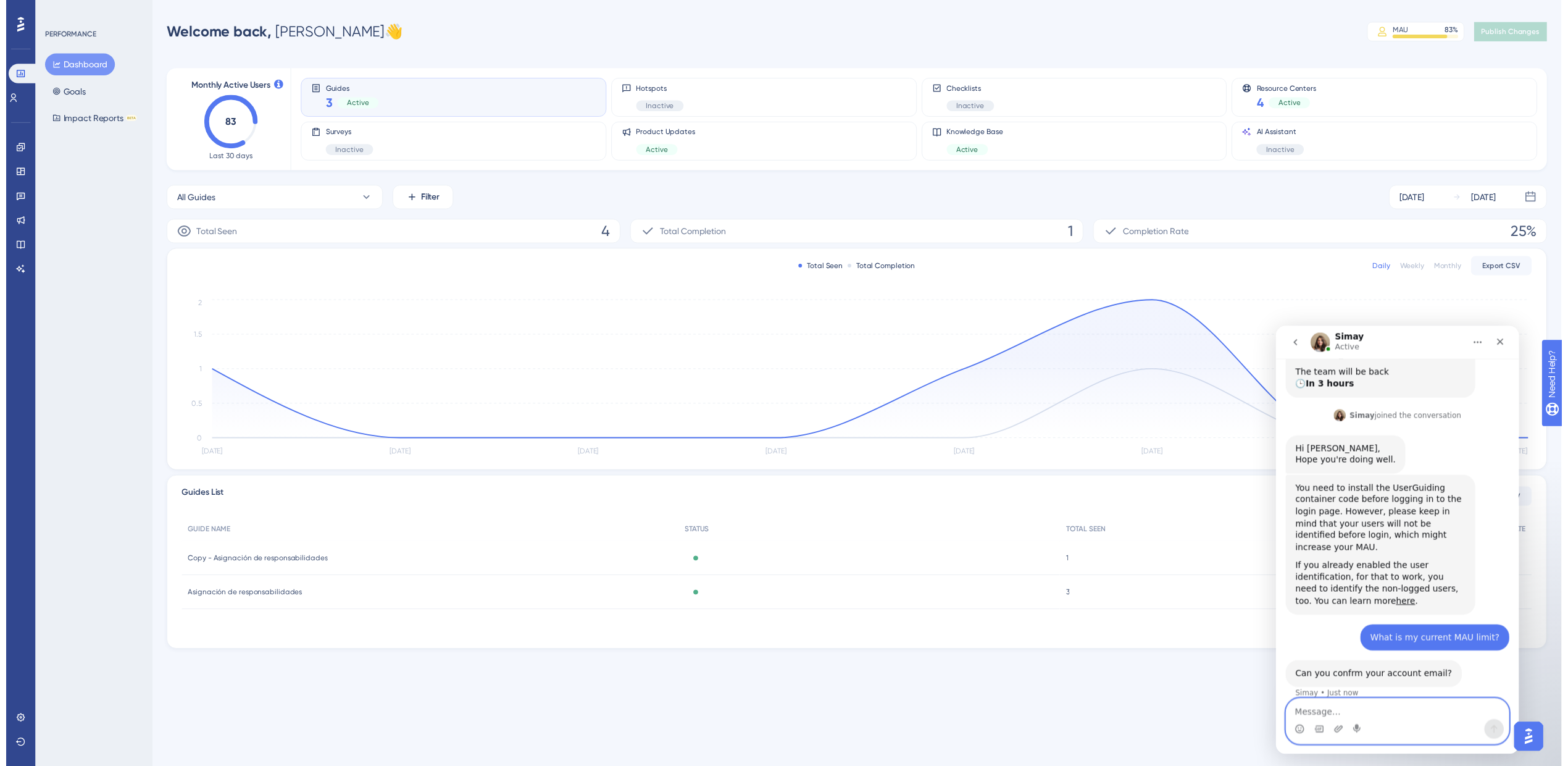
scroll to position [206, 0]
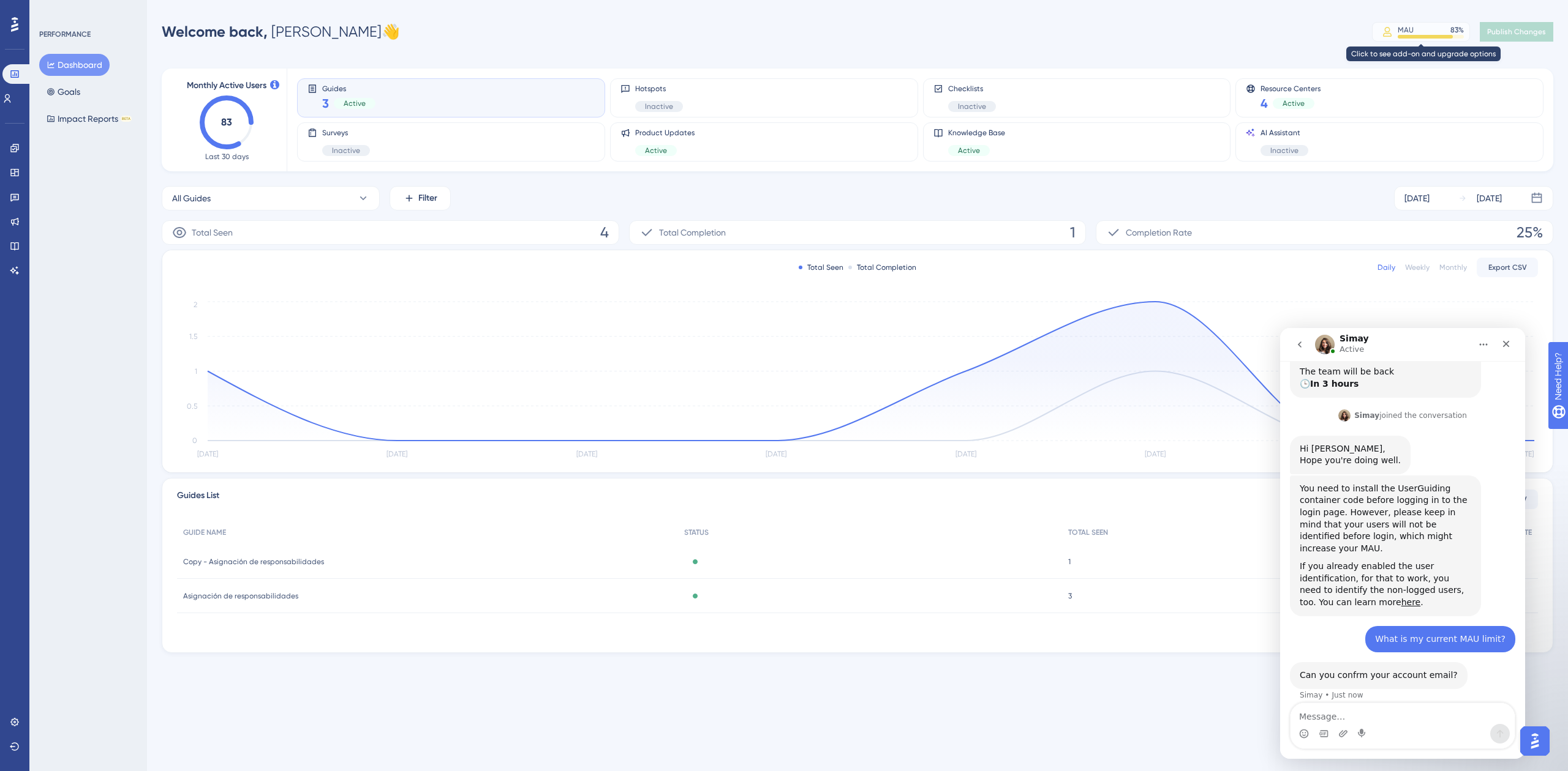
click at [1404, 29] on div "MAU" at bounding box center [1406, 30] width 16 height 10
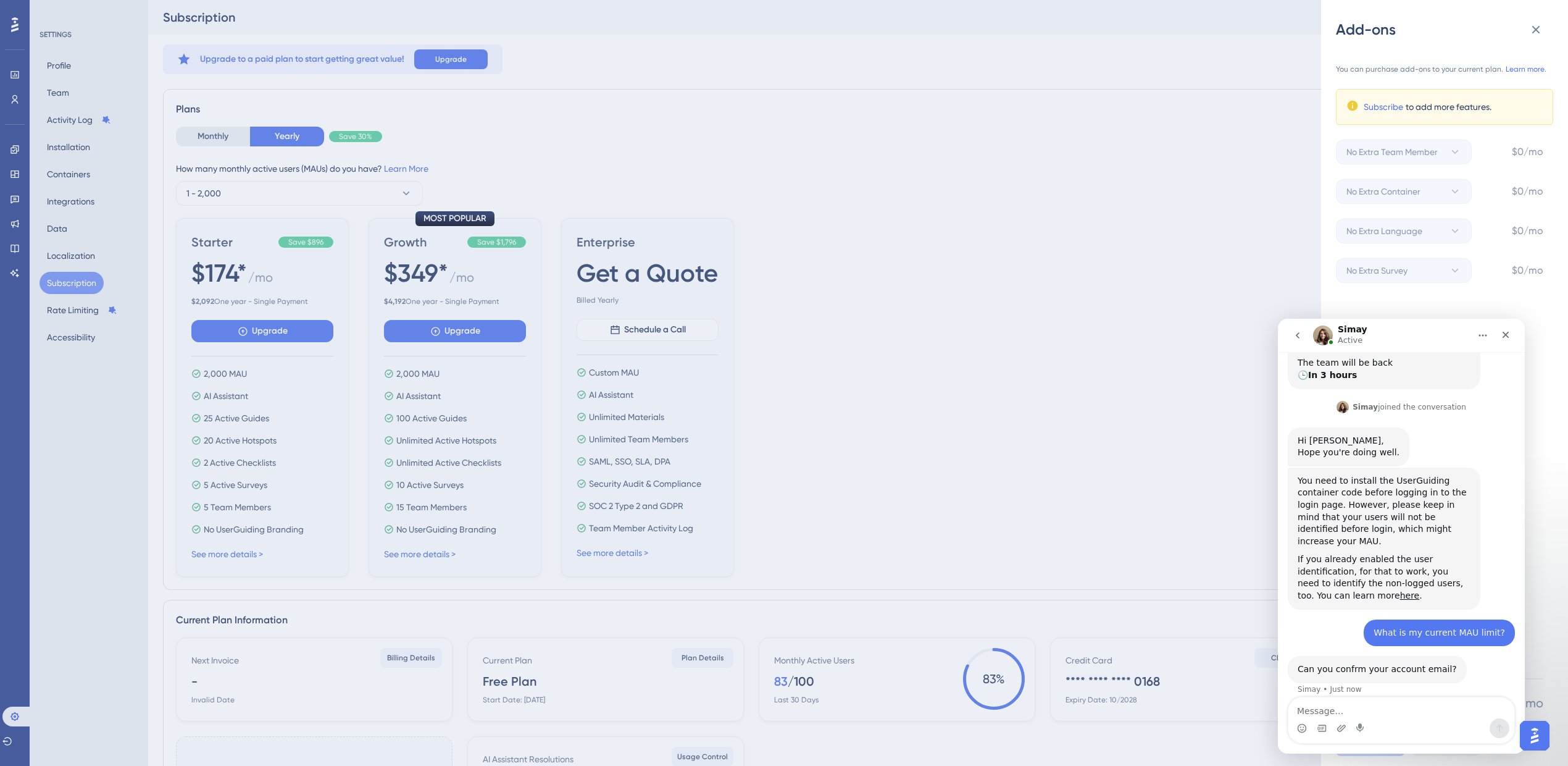
click at [196, 136] on div "Add-ons You can purchase add-ons to your current plan. Learn more. Subscribe to…" at bounding box center [784, 383] width 1568 height 766
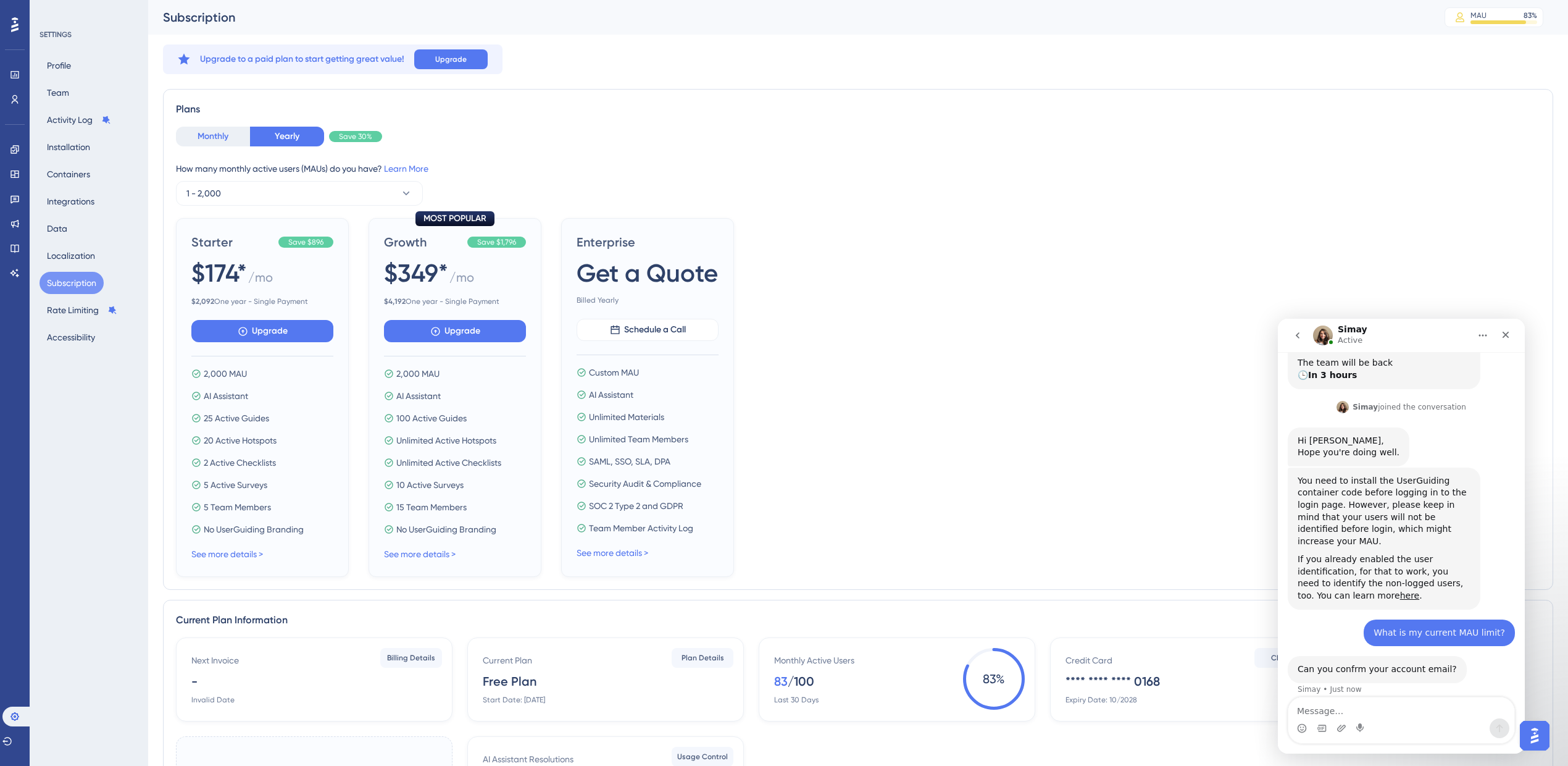
click at [196, 136] on button "Monthly" at bounding box center [213, 136] width 74 height 19
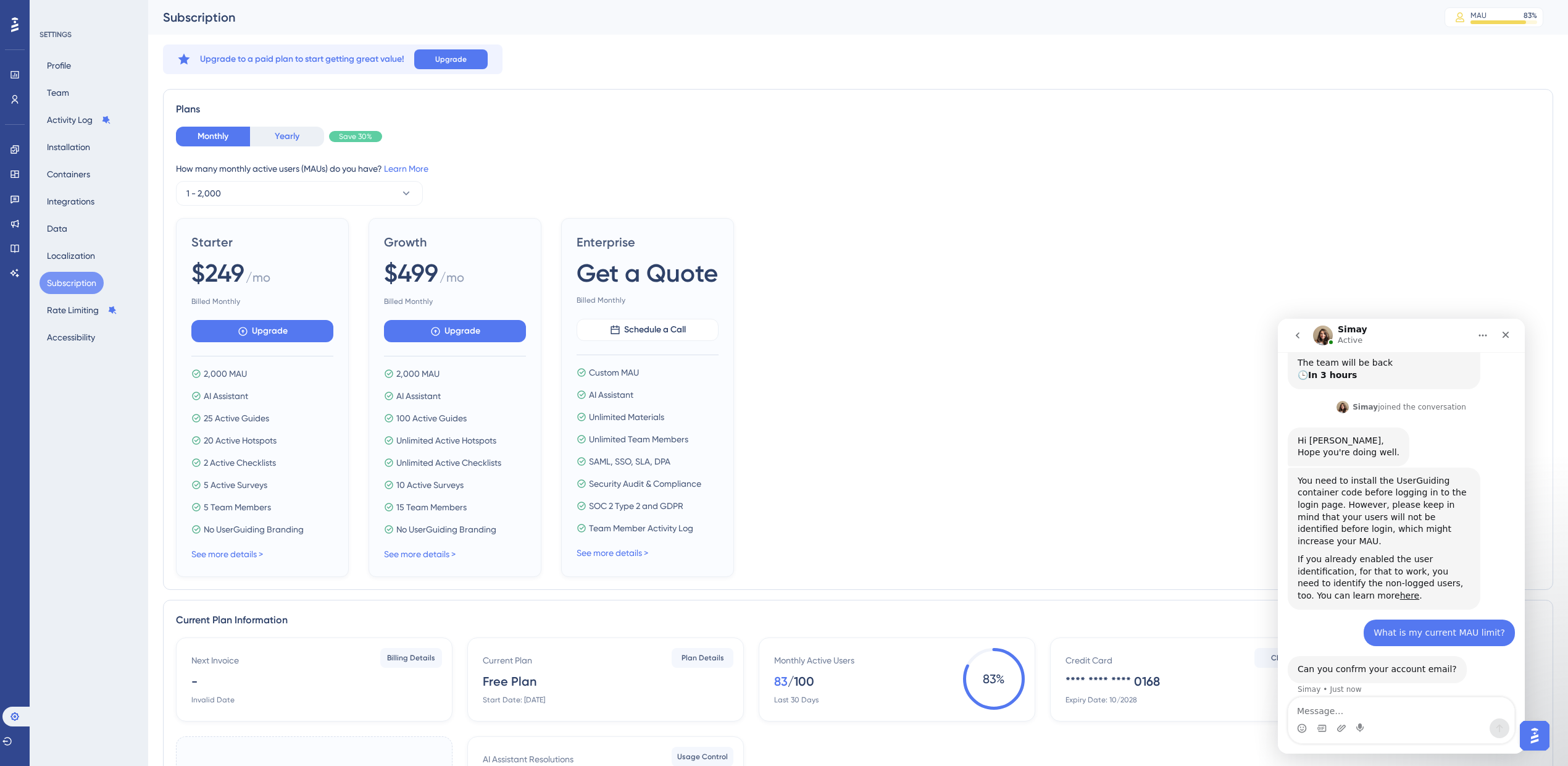
click at [290, 137] on button "Yearly" at bounding box center [287, 136] width 74 height 19
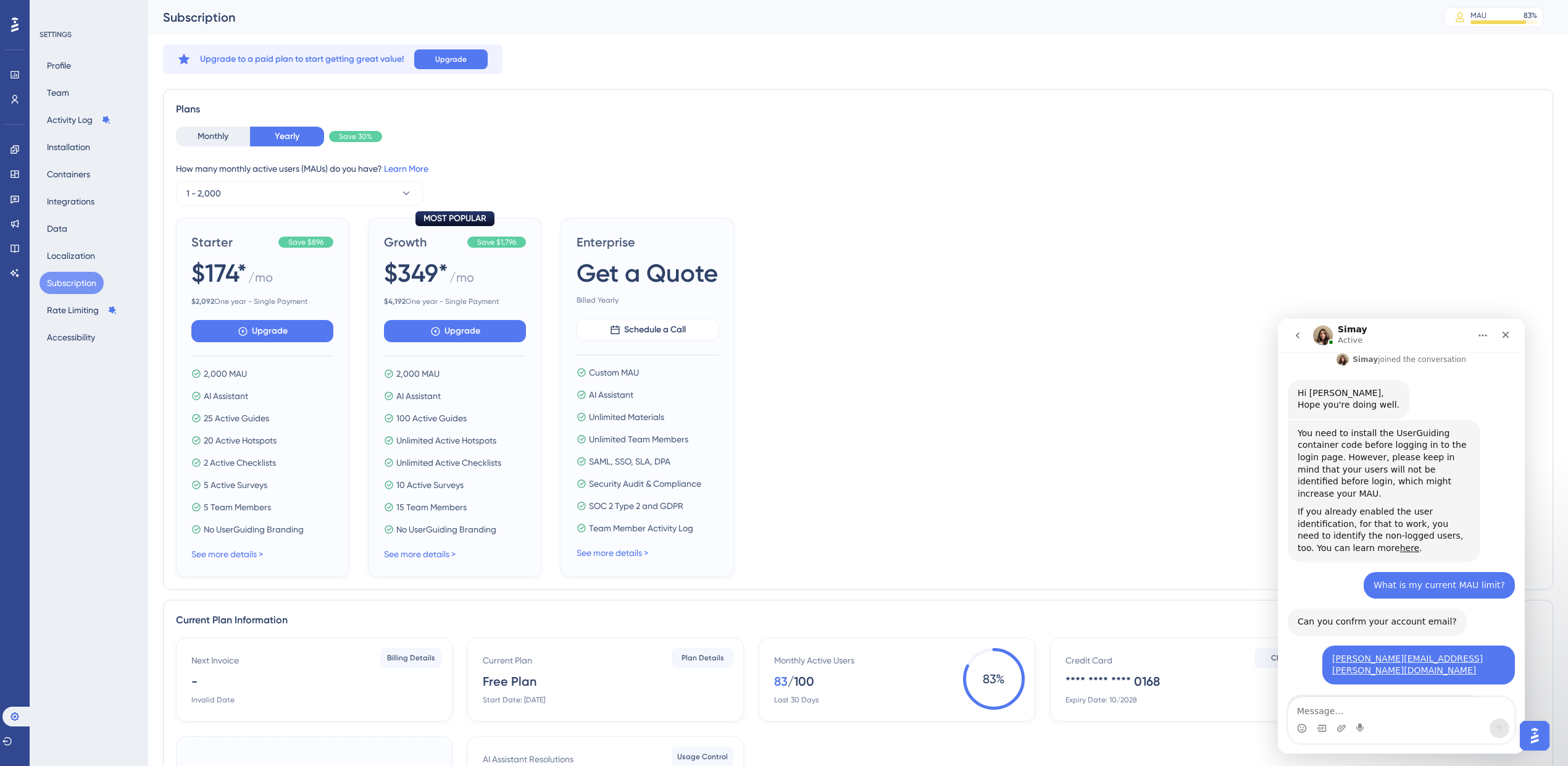
scroll to position [255, 0]
click at [1378, 704] on textarea "Message…" at bounding box center [1401, 708] width 226 height 21
type textarea "yes"
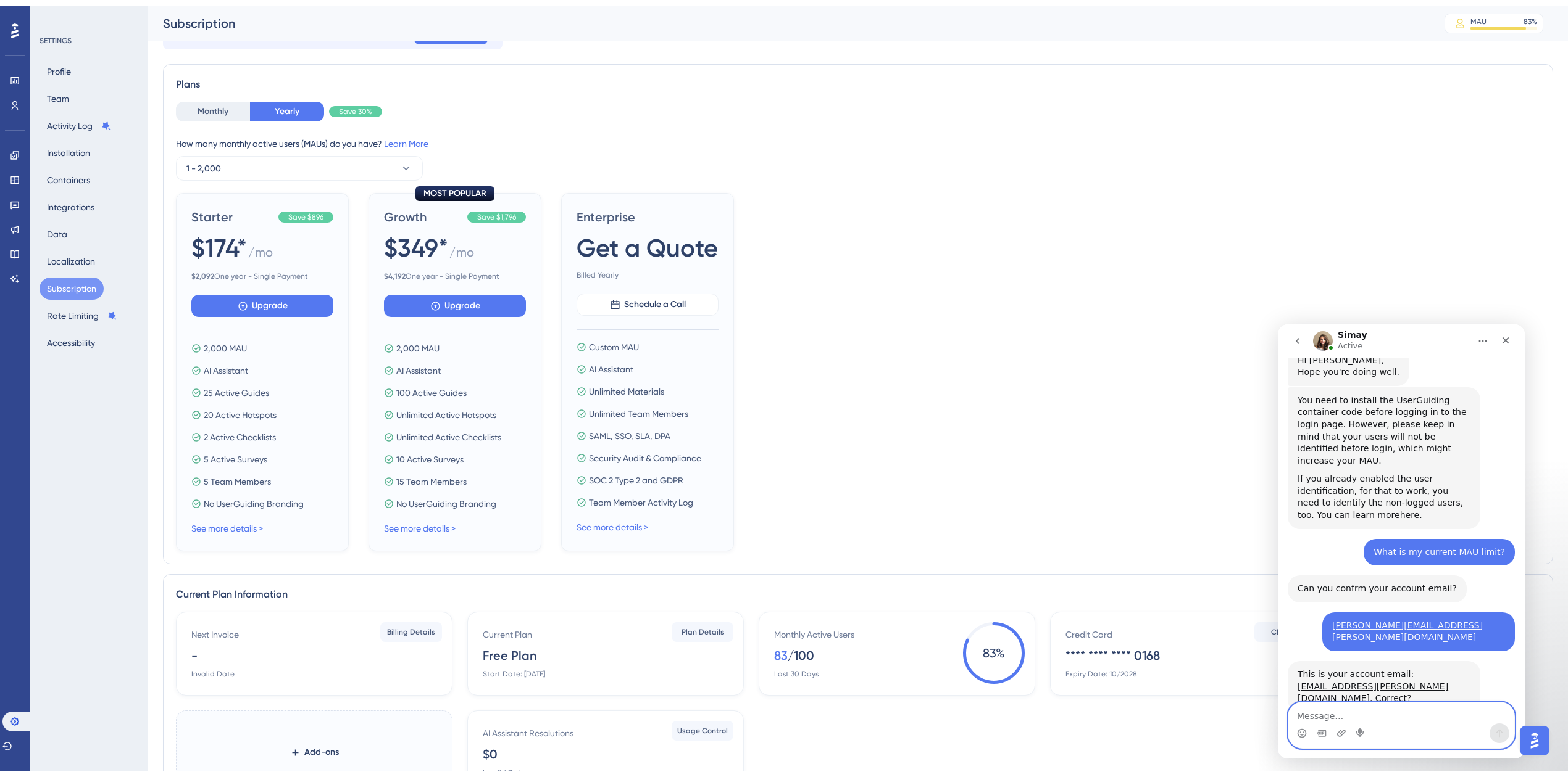
scroll to position [116, 0]
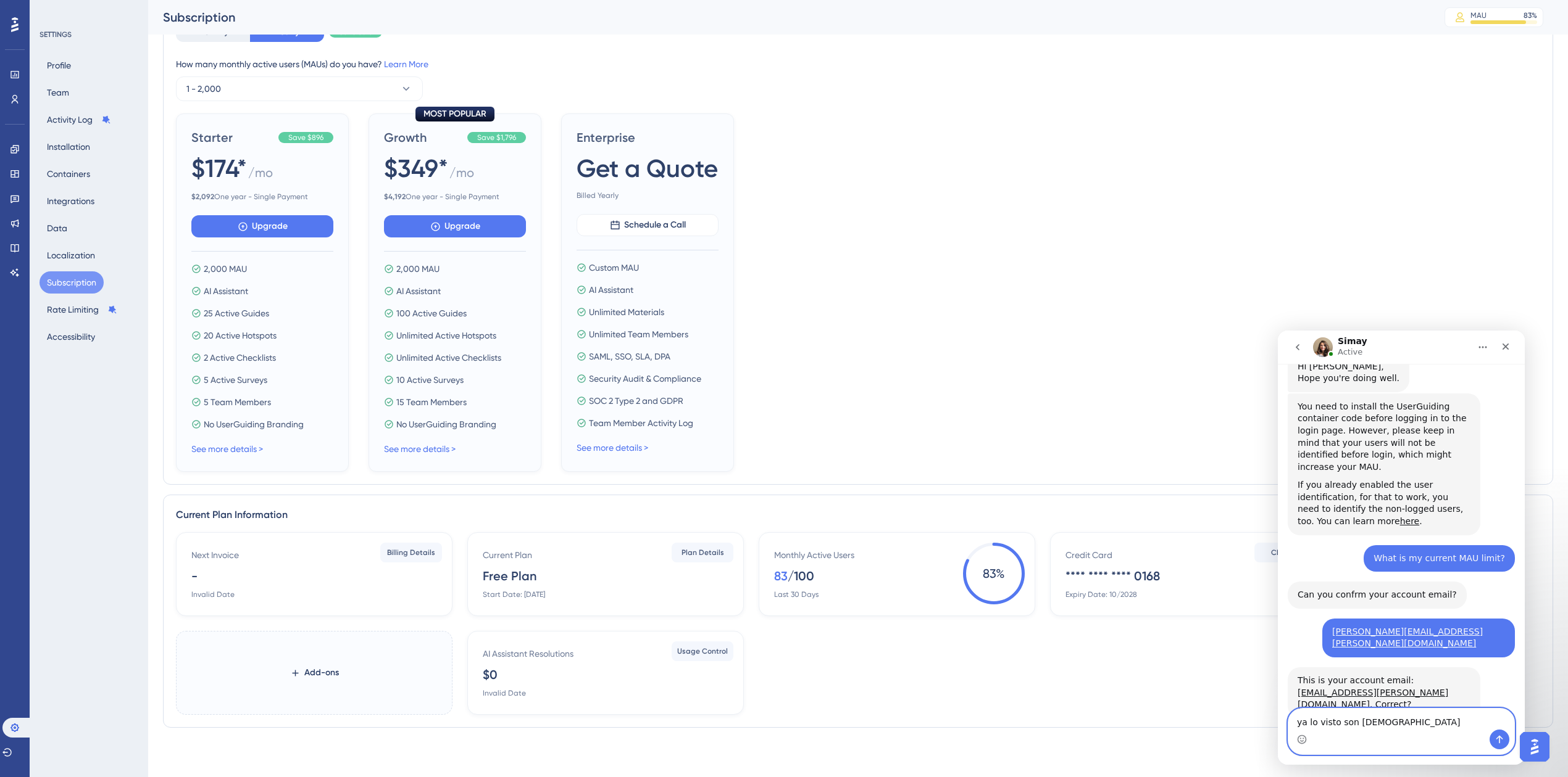
drag, startPoint x: 1387, startPoint y: 721, endPoint x: 1243, endPoint y: 720, distance: 144.0
click at [1278, 720] on html "Simay Active We help your business grow with better user onboarding, automated …" at bounding box center [1401, 548] width 247 height 434
type textarea "ya lo visto son 100"
paste textarea "“I’ve seen that the limit is 100 MAU"
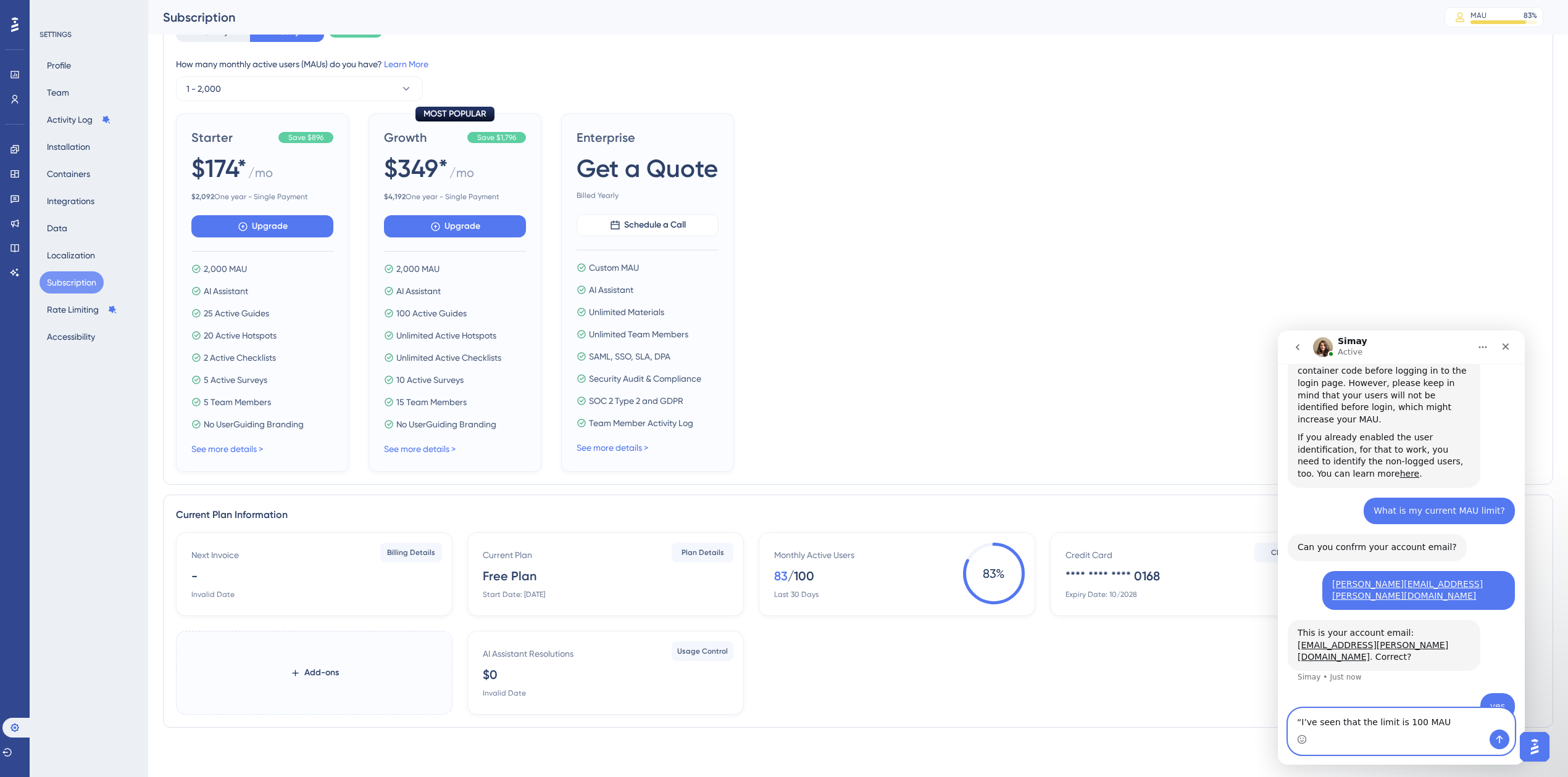
click at [1300, 720] on textarea "“I’ve seen that the limit is 100 MAU" at bounding box center [1401, 720] width 226 height 21
type textarea "I’ve seen that the limit is 100 MAU"
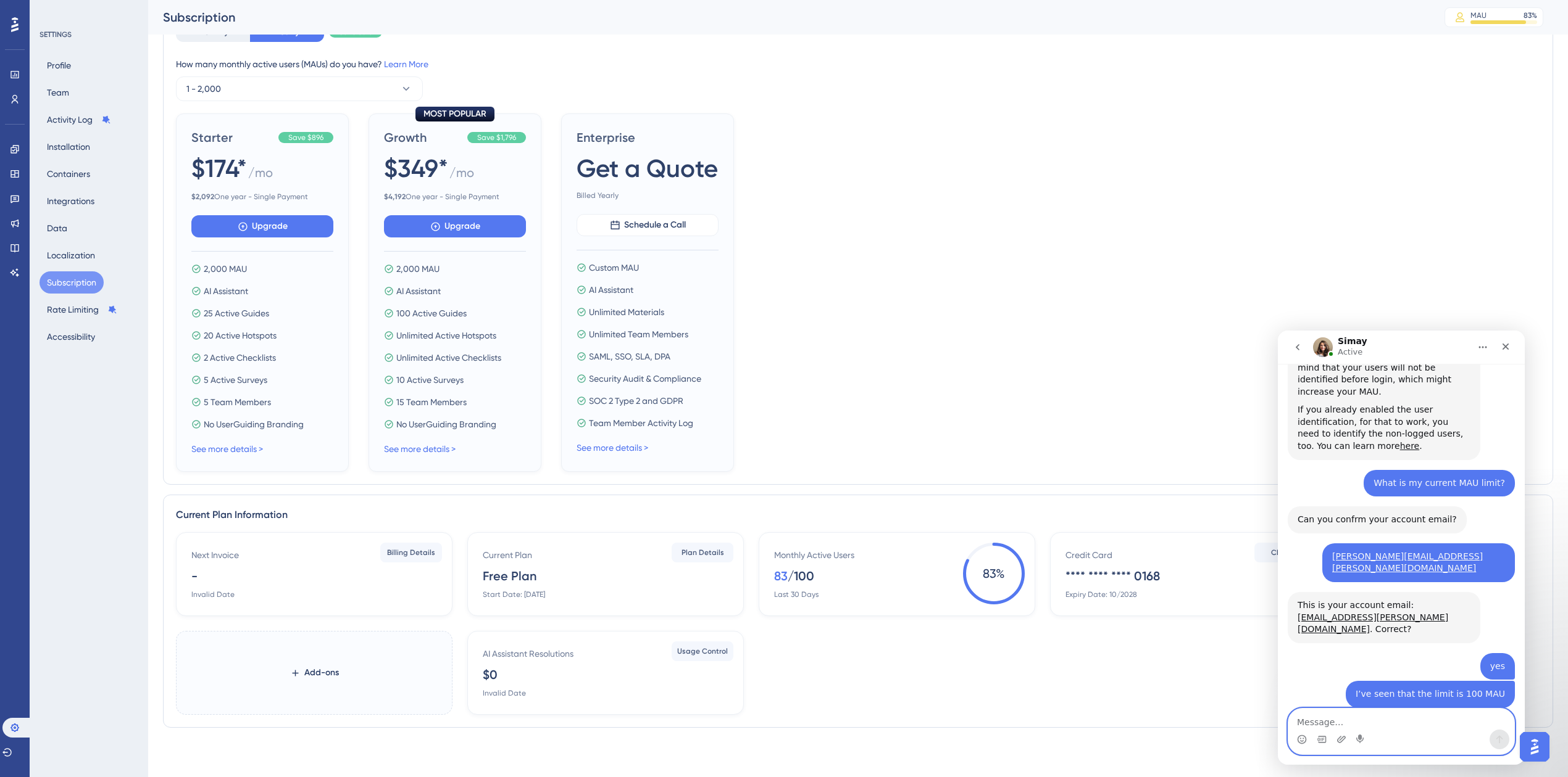
scroll to position [368, 0]
click at [1297, 737] on icon "Emoji picker" at bounding box center [1302, 740] width 10 height 10
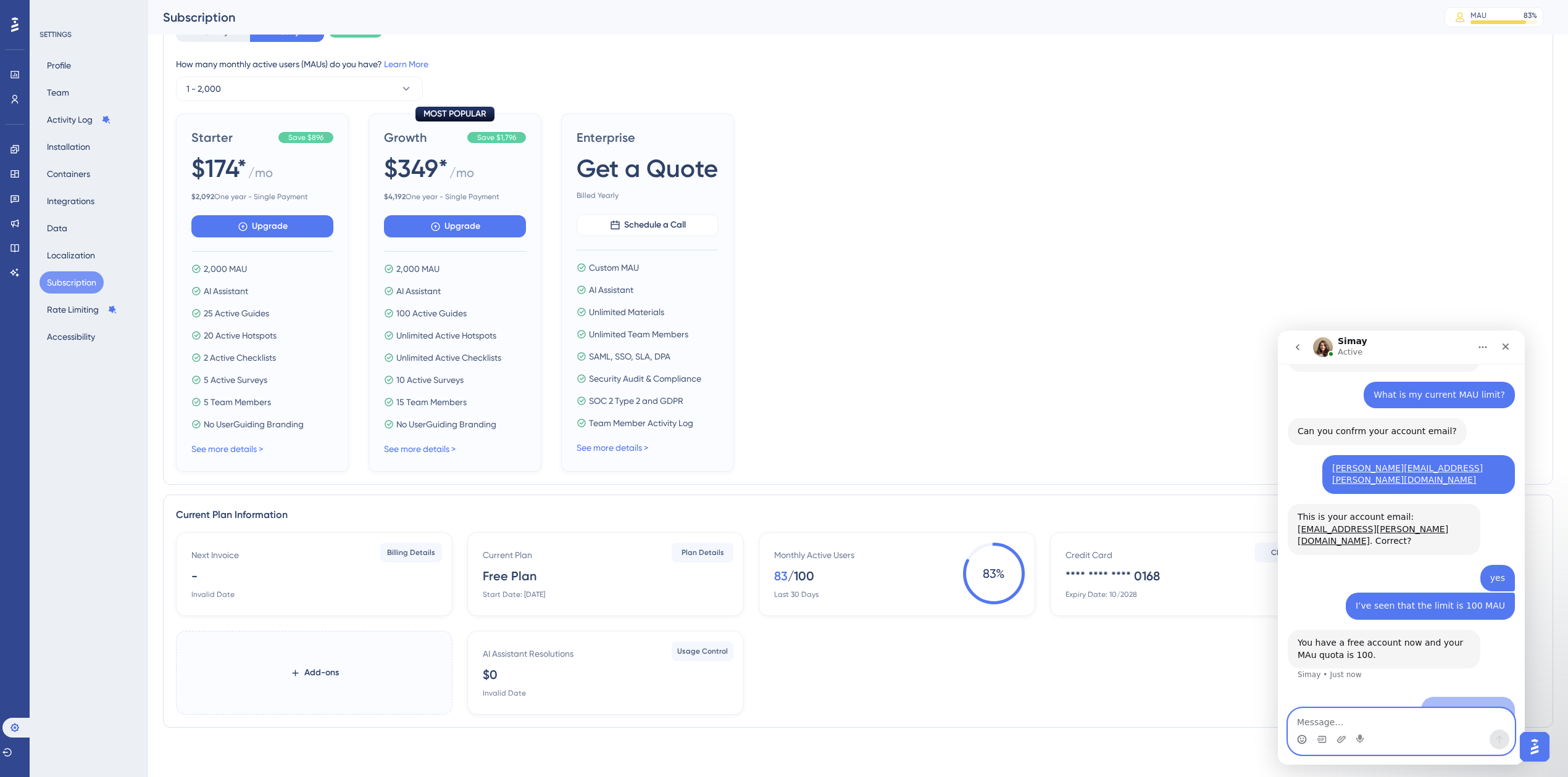
scroll to position [459, 0]
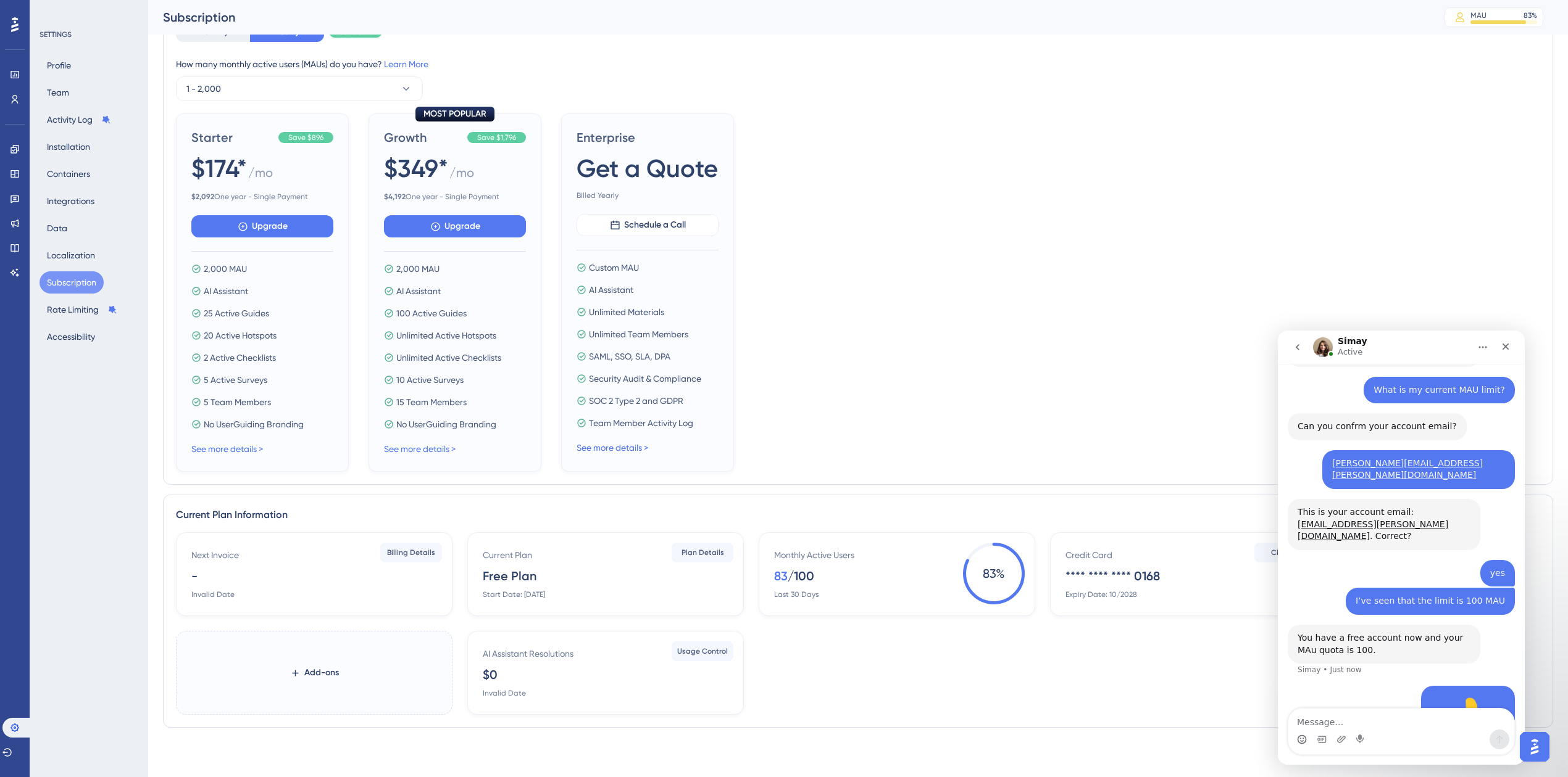
drag, startPoint x: 1399, startPoint y: 446, endPoint x: 1406, endPoint y: 441, distance: 8.6
drag, startPoint x: 1406, startPoint y: 441, endPoint x: 1509, endPoint y: 344, distance: 141.5
click at [1509, 344] on icon "Close" at bounding box center [1505, 347] width 10 height 10
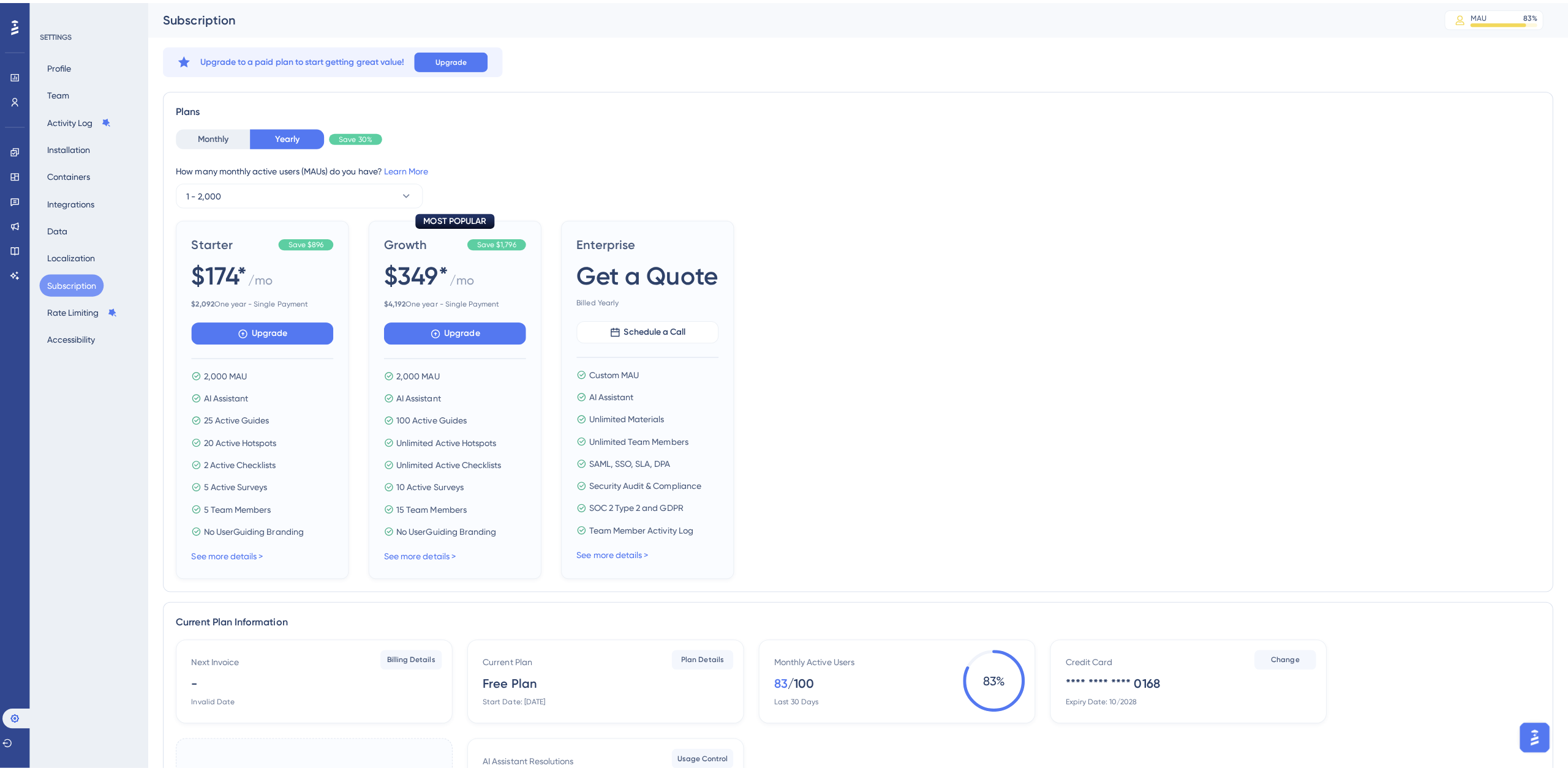
scroll to position [503, 0]
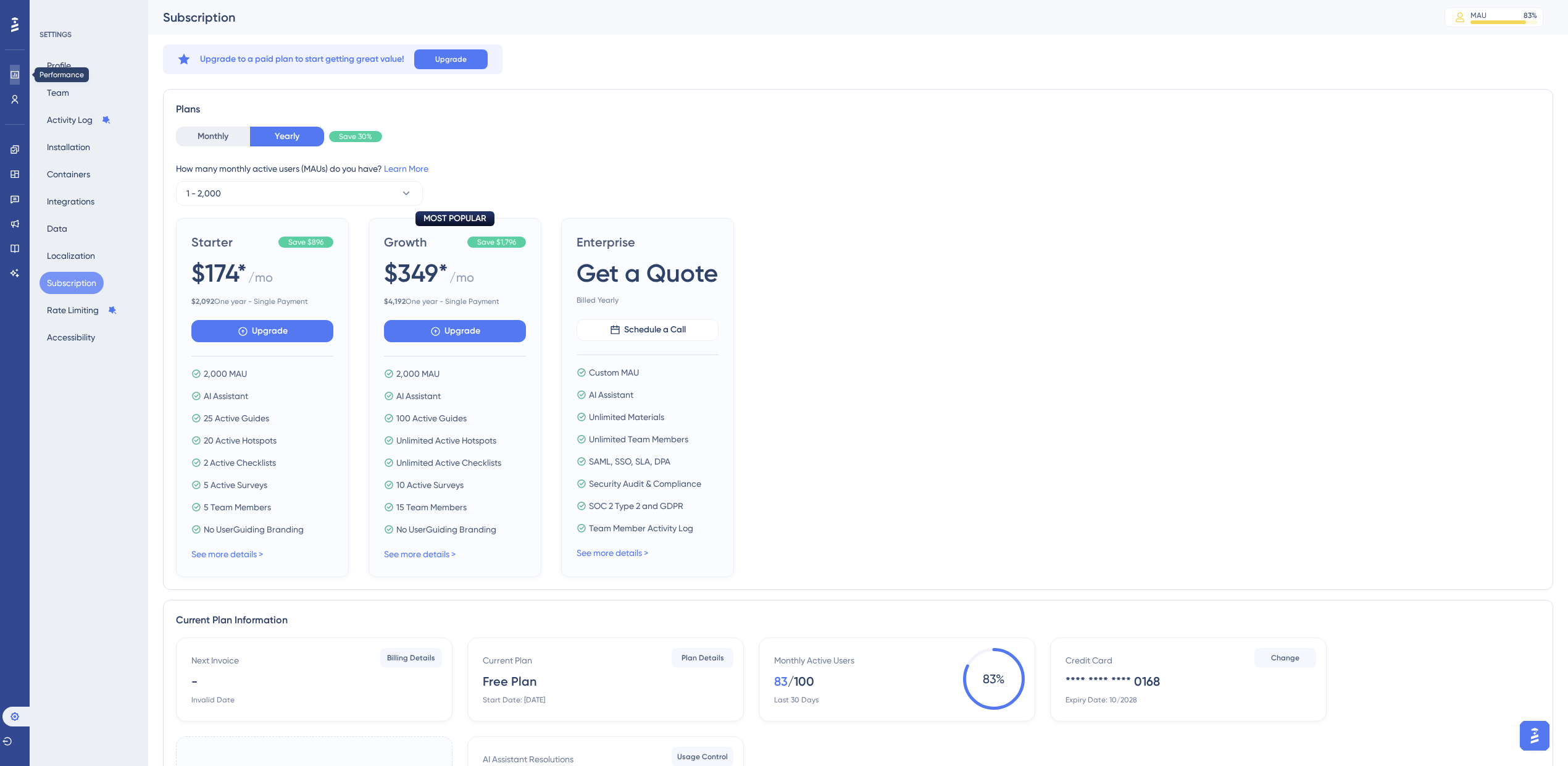
click at [10, 68] on link at bounding box center [15, 75] width 10 height 19
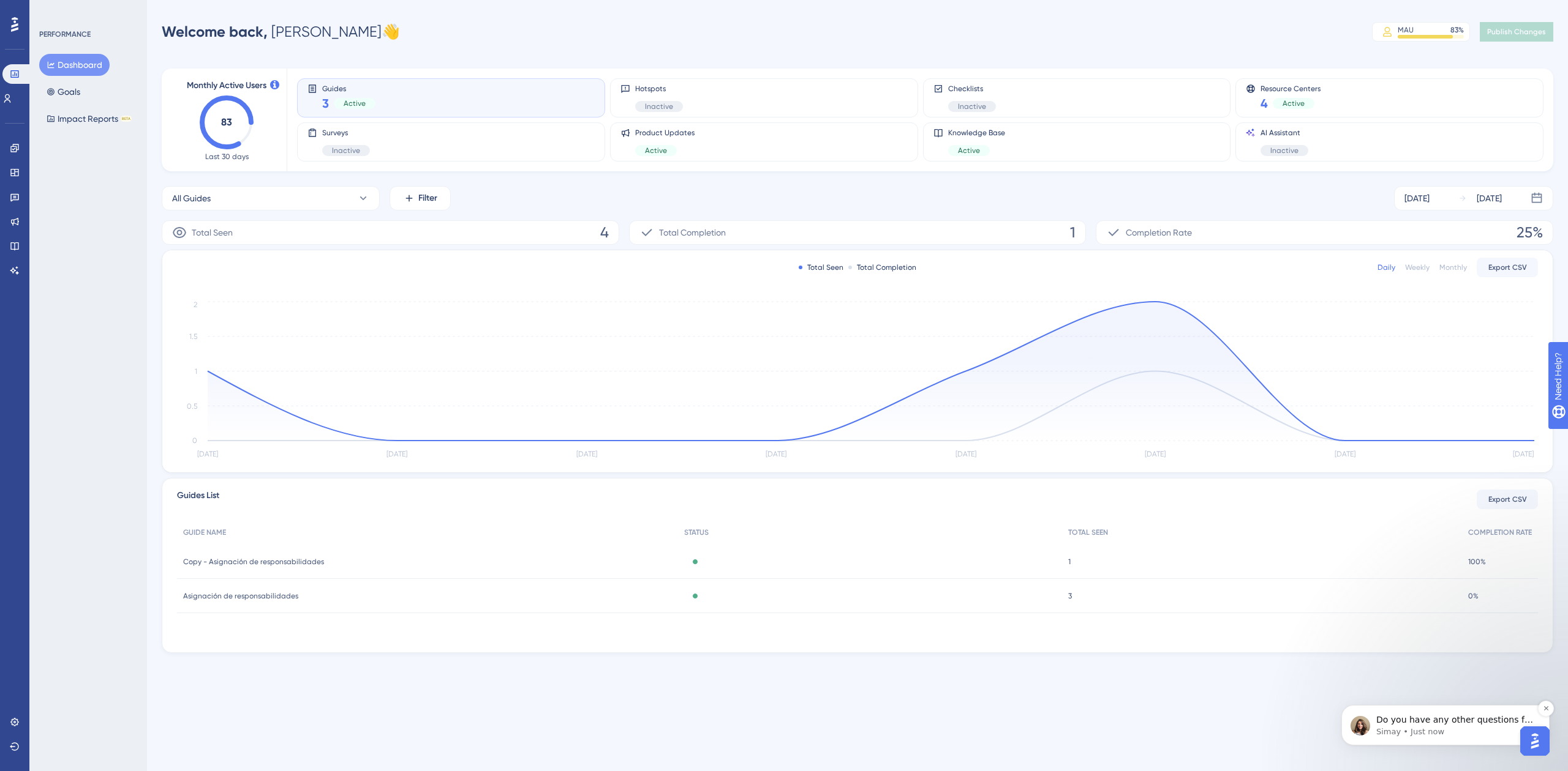
click at [1483, 723] on p "Do you have any other questions for me?" at bounding box center [1456, 720] width 158 height 13
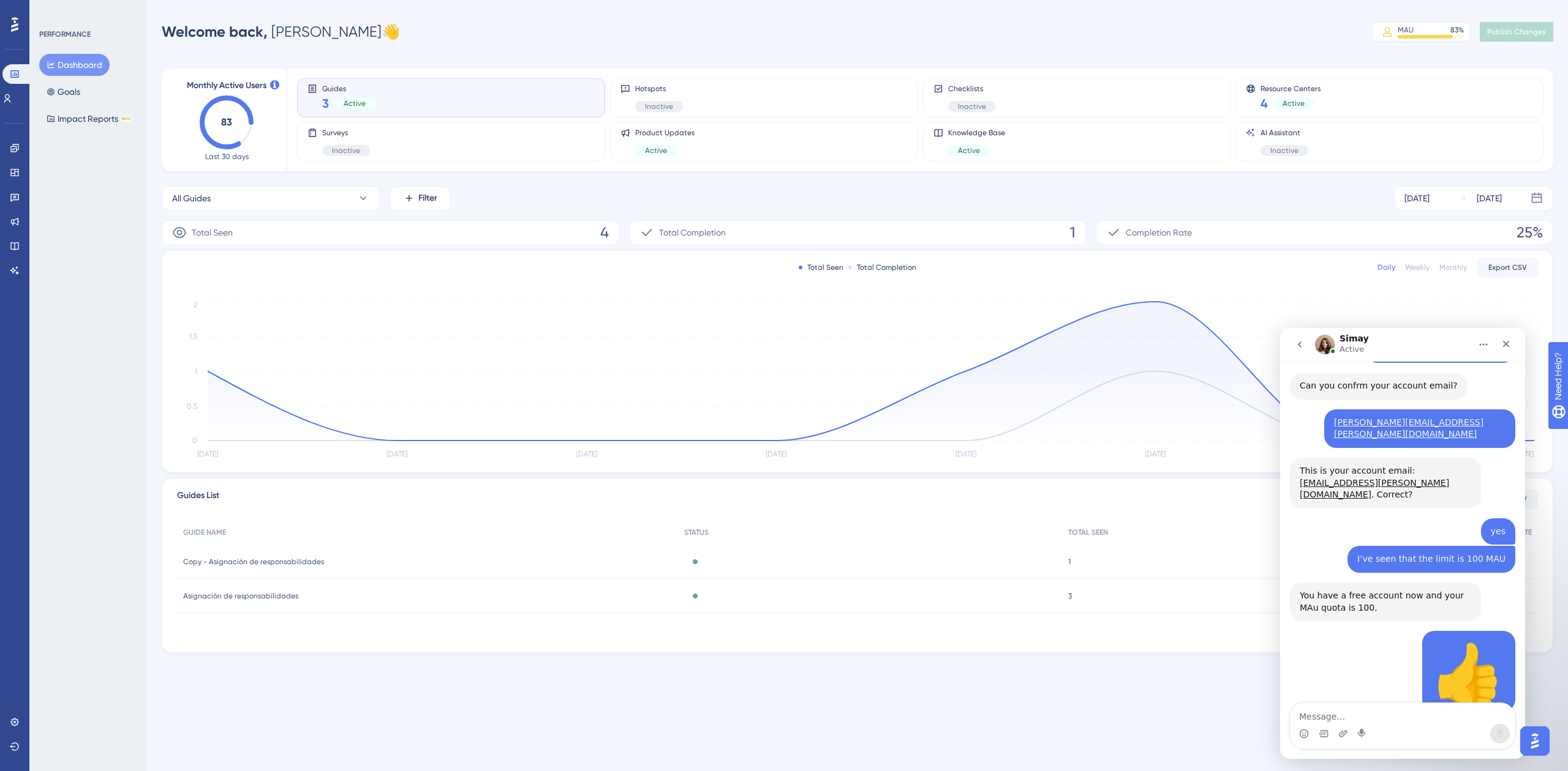
scroll to position [513, 0]
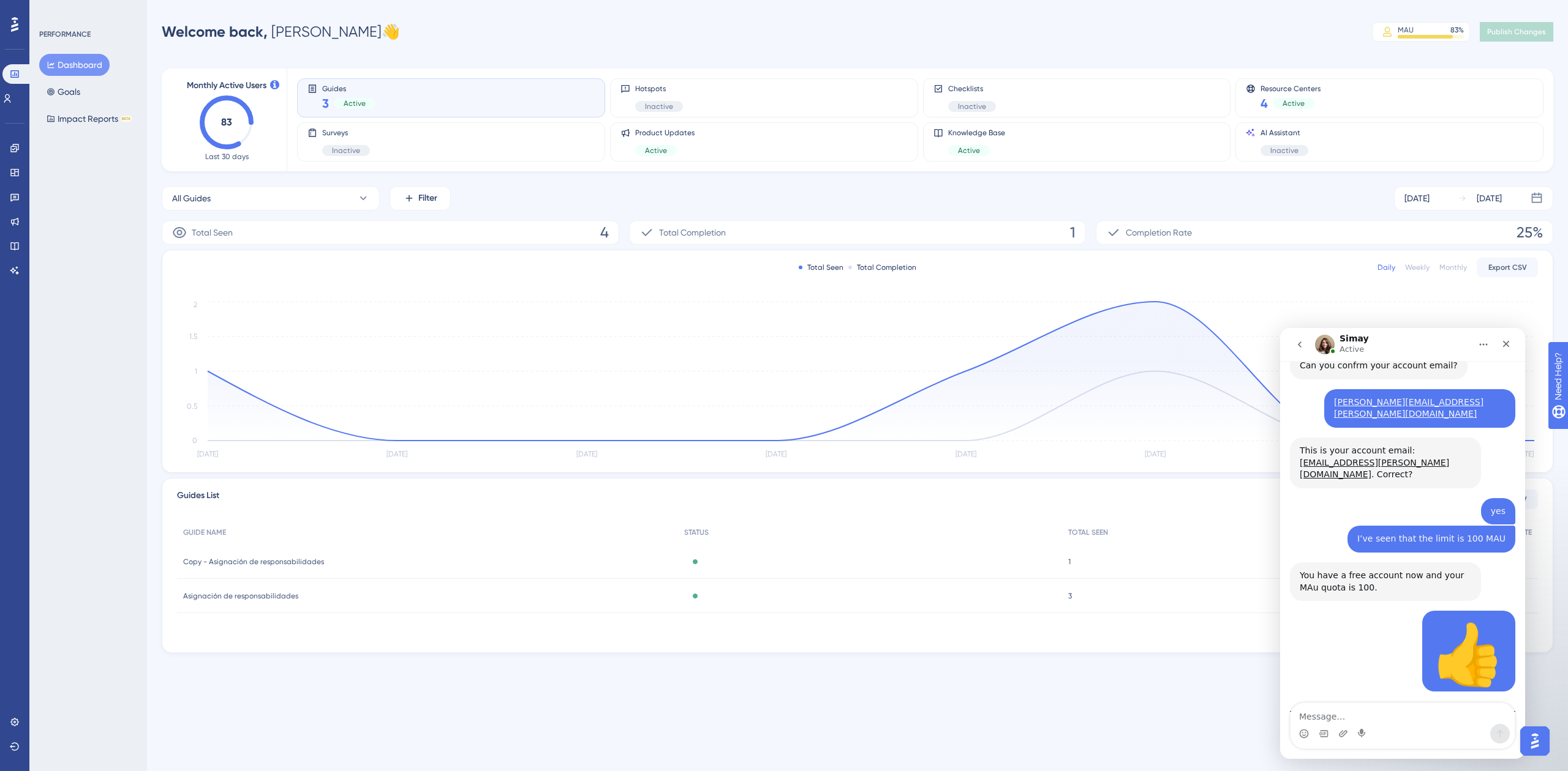
click at [1441, 724] on div "Intercom messenger" at bounding box center [1403, 726] width 225 height 45
type textarea "e"
click at [1370, 714] on textarea "Message…" at bounding box center [1403, 714] width 225 height 21
paste textarea "These users are counted starting from the moment they use something from UserGu…"
type textarea "These users are counted starting from the moment they use something from UserGu…"
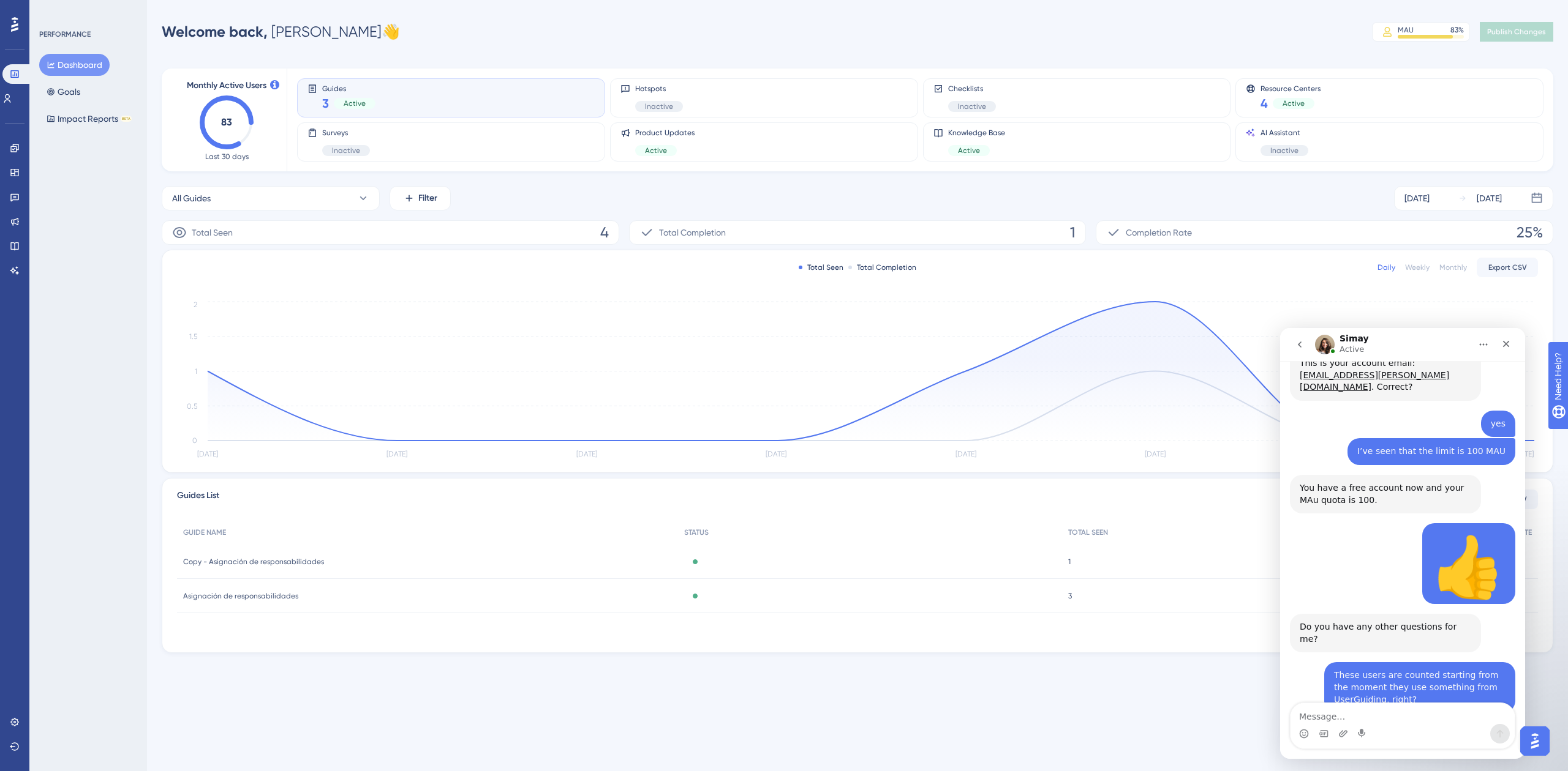
scroll to position [643, 0]
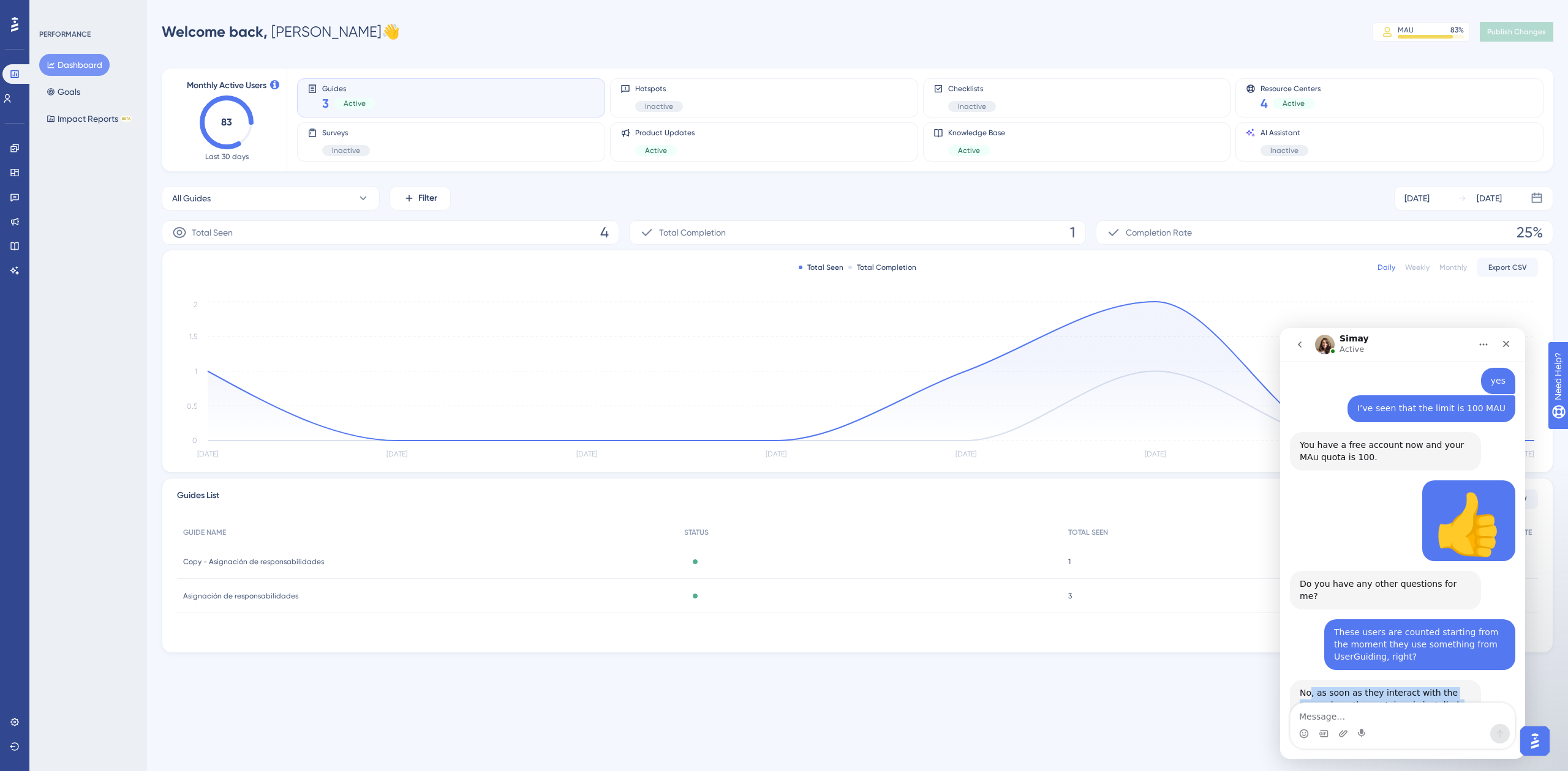
drag, startPoint x: 1453, startPoint y: 662, endPoint x: 1310, endPoint y: 611, distance: 151.8
click at [1310, 687] on div "No, as soon as they interact with the page where the container is installed, th…" at bounding box center [1386, 726] width 172 height 78
click at [1412, 687] on div "No, as soon as they interact with the page where the container is installed, th…" at bounding box center [1386, 717] width 172 height 60
drag, startPoint x: 1356, startPoint y: 627, endPoint x: 1299, endPoint y: 606, distance: 60.7
click at [1299, 680] on div "No, as soon as they interact with the page where the container is installed, th…" at bounding box center [1386, 727] width 191 height 93
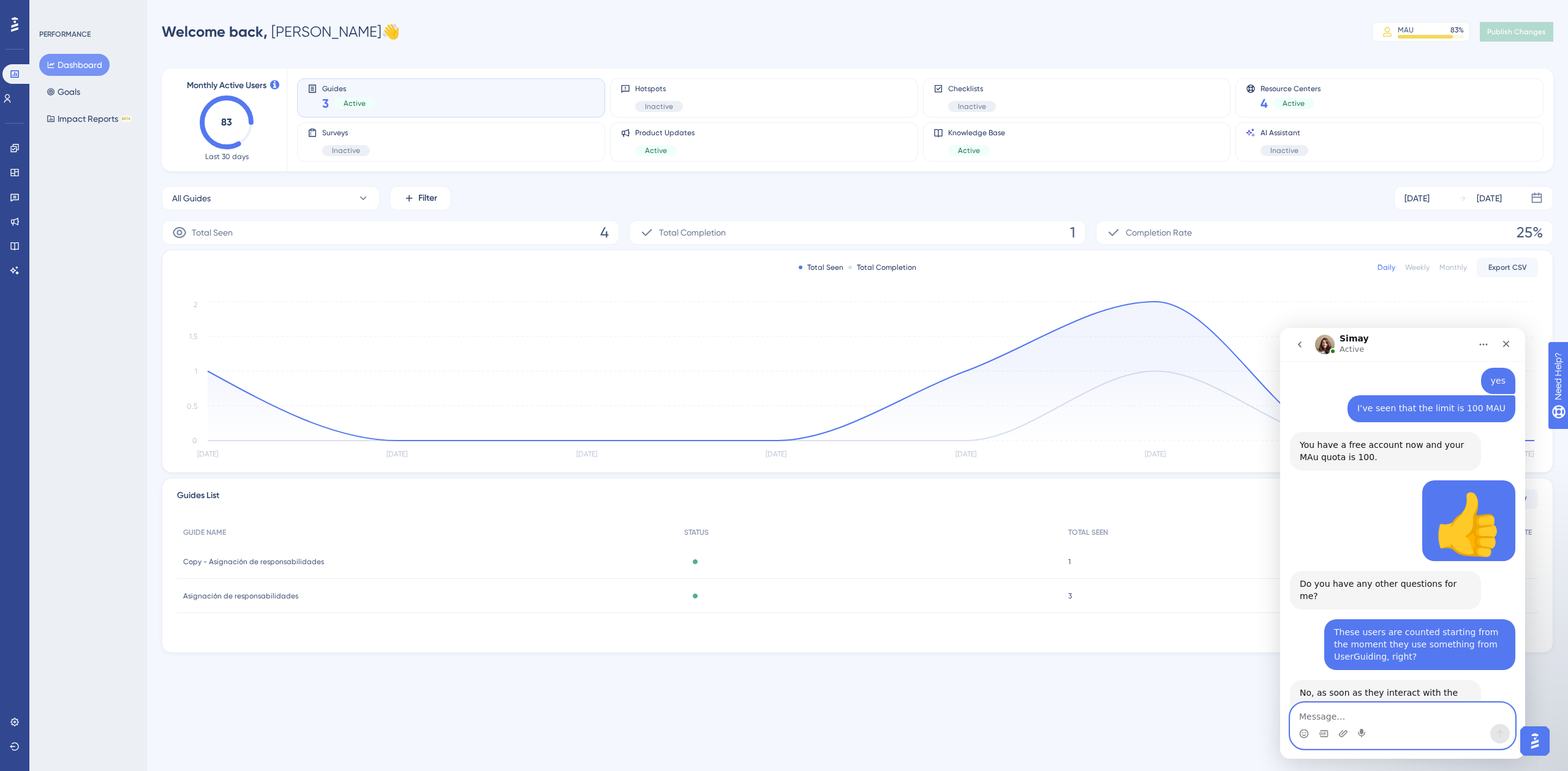
click at [1435, 716] on textarea "Message…" at bounding box center [1403, 714] width 225 height 21
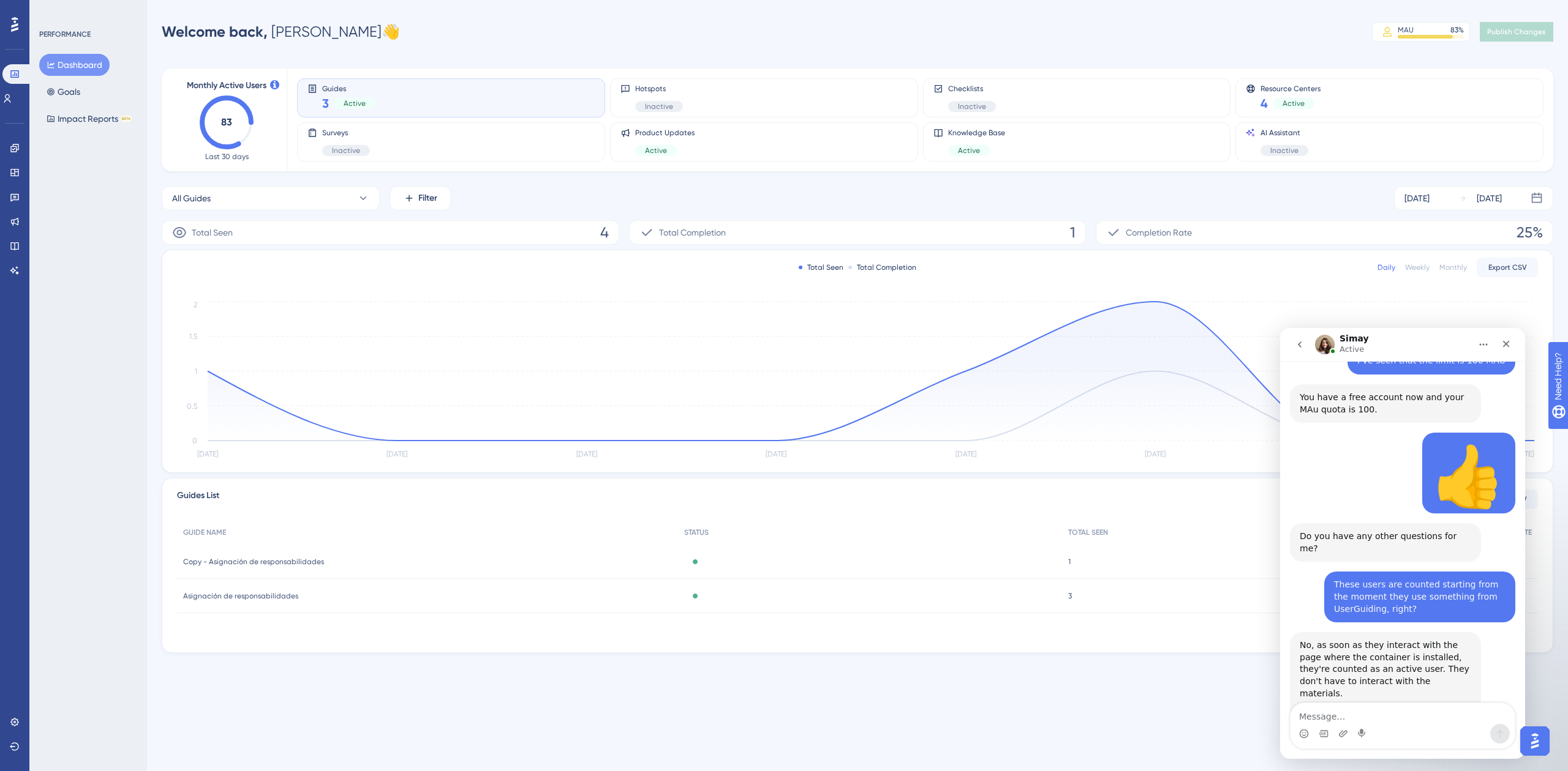
scroll to position [707, 0]
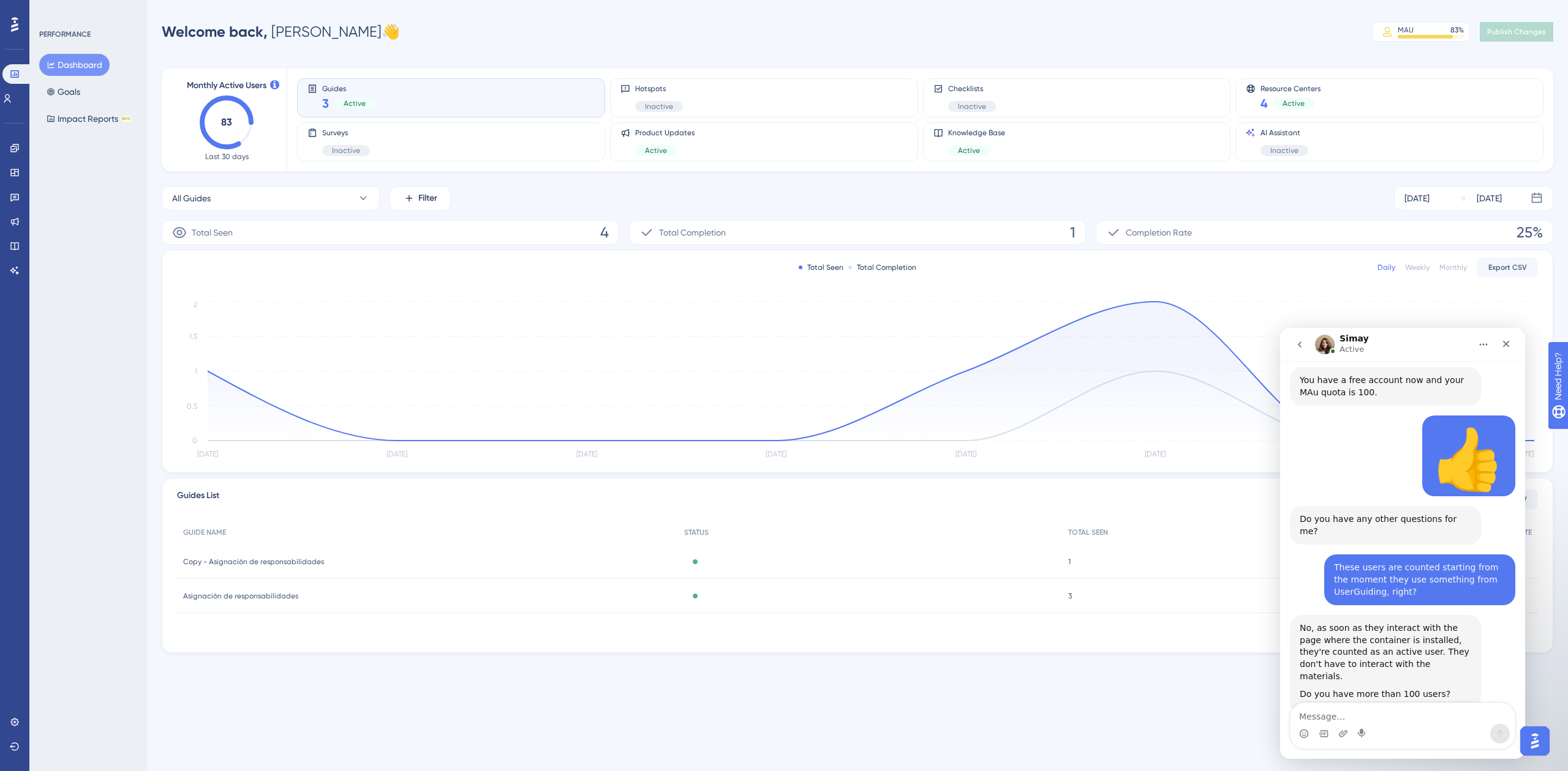
drag, startPoint x: 1375, startPoint y: 669, endPoint x: 1289, endPoint y: 640, distance: 90.8
click at [1290, 722] on div "Do you consider subscribing to a plan with higher MAU and using the features at…" at bounding box center [1386, 747] width 191 height 51
copy div "Do you consider subscribing to a plan with higher MAU and using the features at…"
click at [1310, 722] on div "Do you consider subscribing to a plan with higher MAU and using the features at…" at bounding box center [1403, 760] width 226 height 78
click at [1316, 716] on textarea "Message…" at bounding box center [1403, 714] width 225 height 21
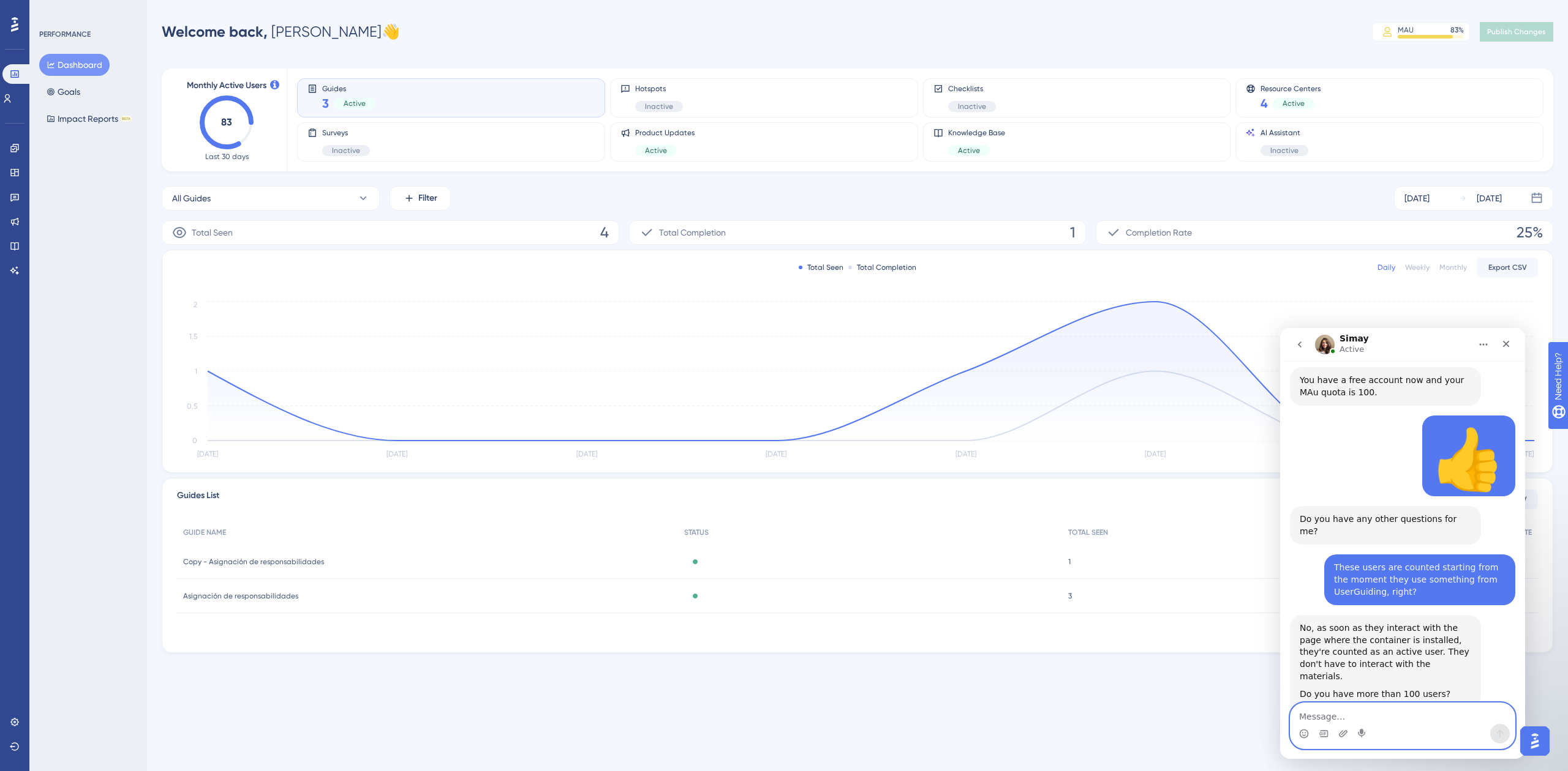
paste textarea "We had one but we haven't renewed it due to budget. Thanks for your support."
type textarea "We had one but we haven't renewed it due to budget. Thanks for your support."
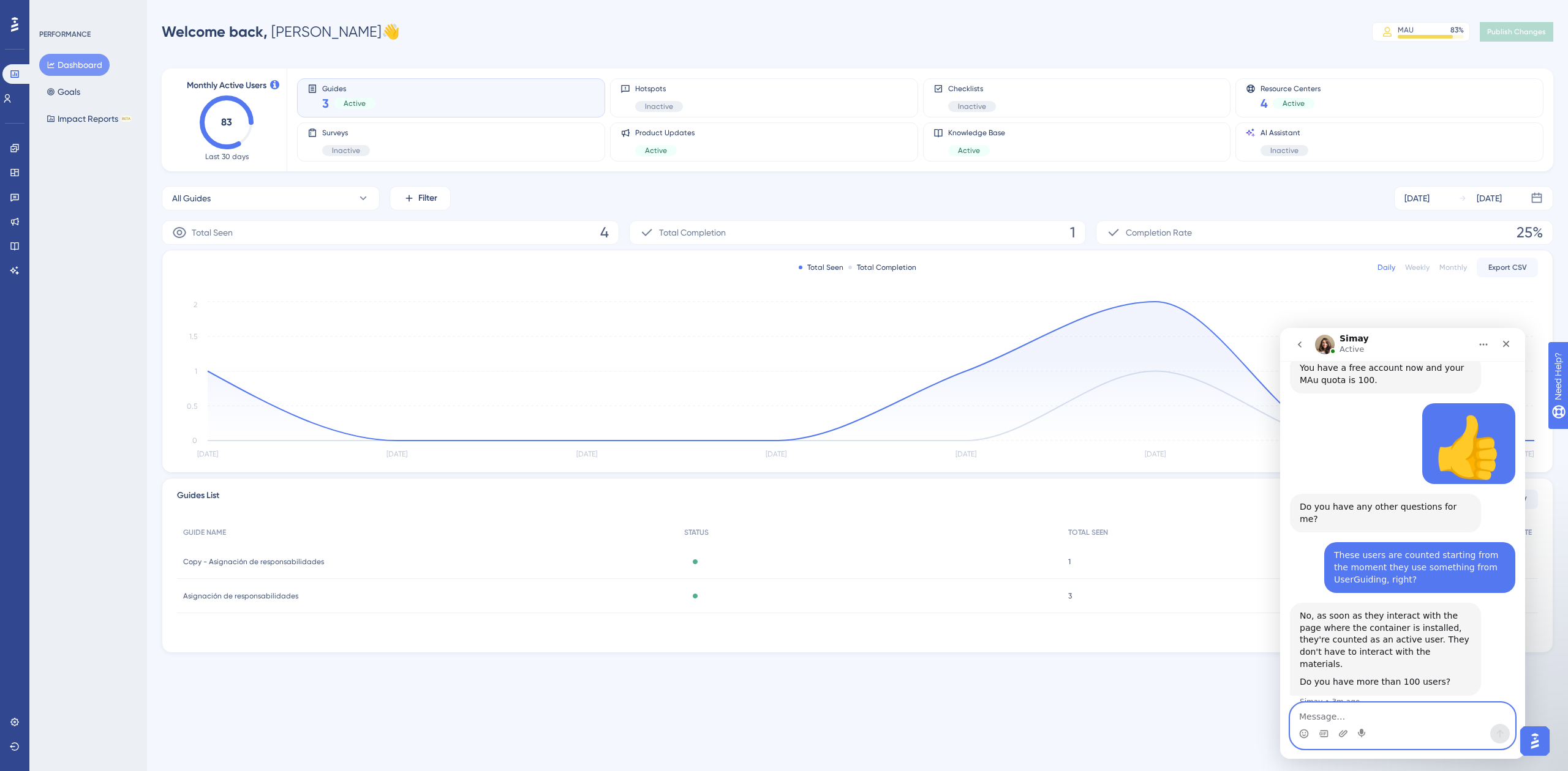
scroll to position [756, 0]
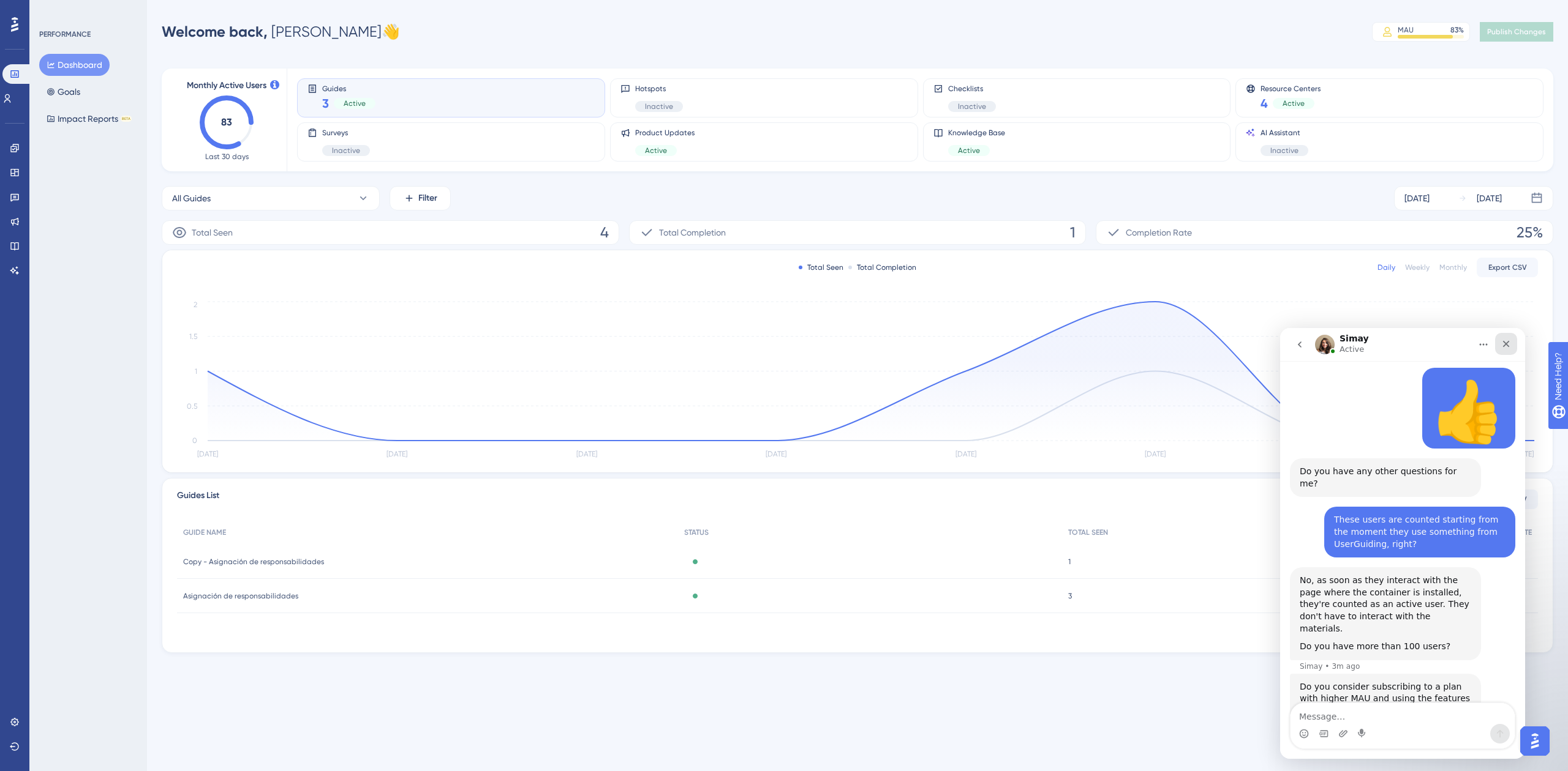
click at [1503, 343] on icon "Close" at bounding box center [1506, 344] width 10 height 10
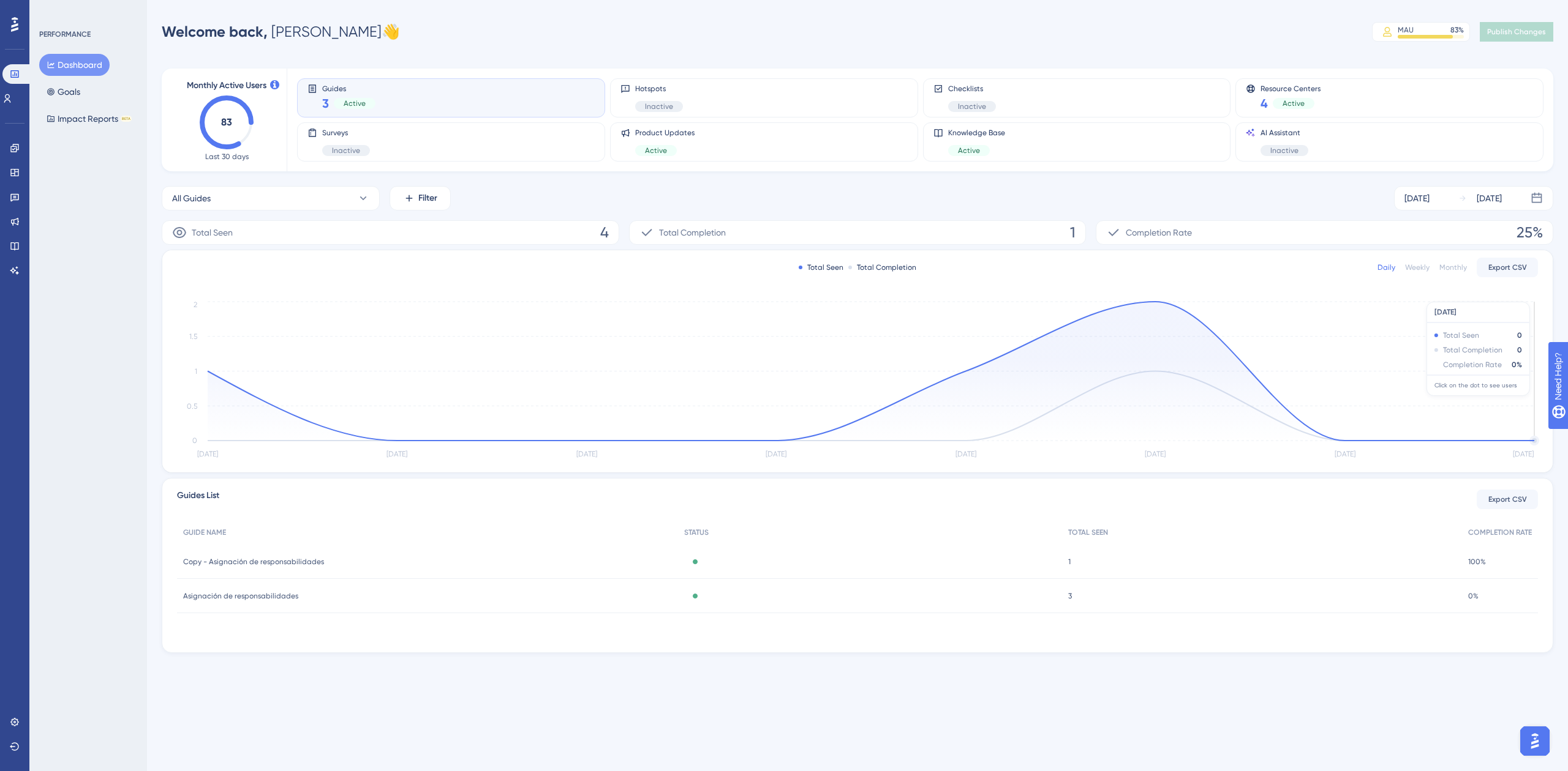
scroll to position [804, 0]
